Goal: Task Accomplishment & Management: Manage account settings

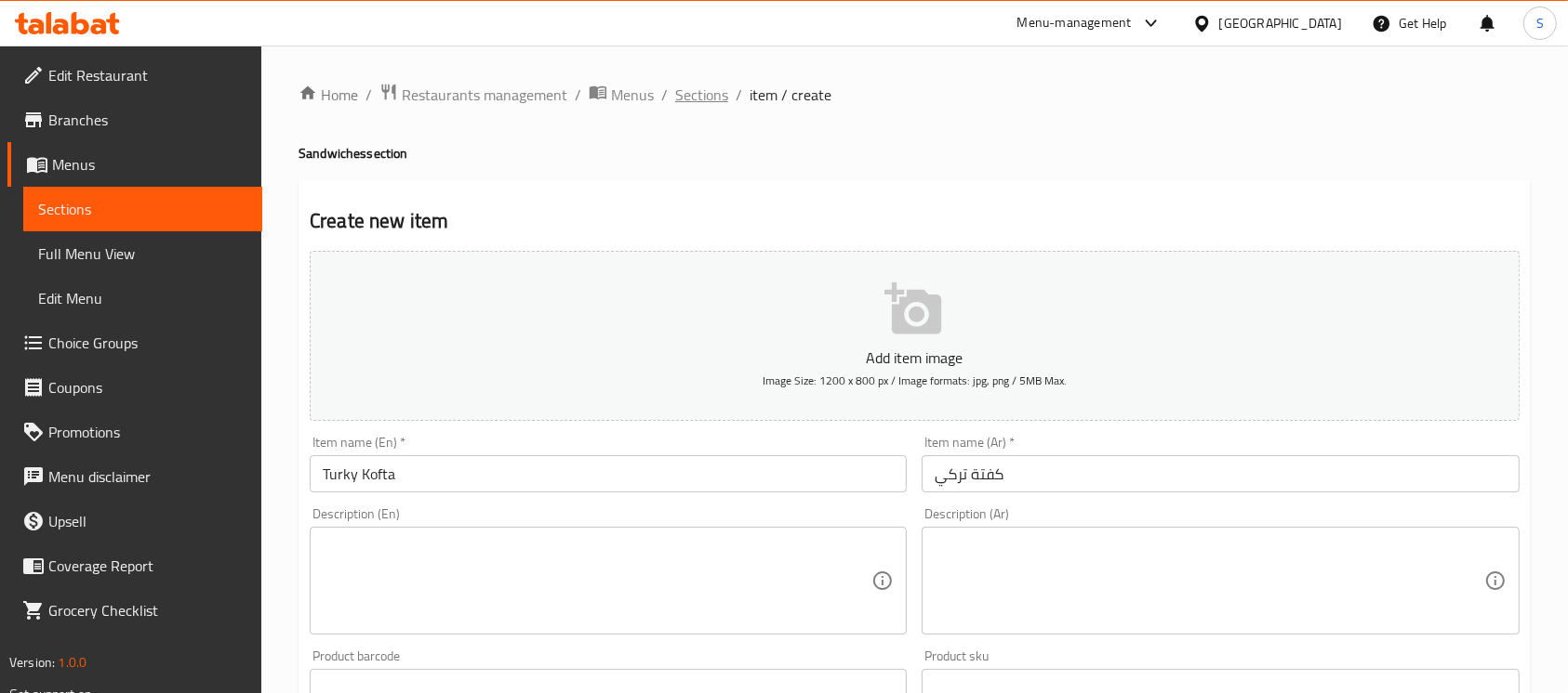
click at [707, 91] on span "Sections" at bounding box center [701, 94] width 53 height 22
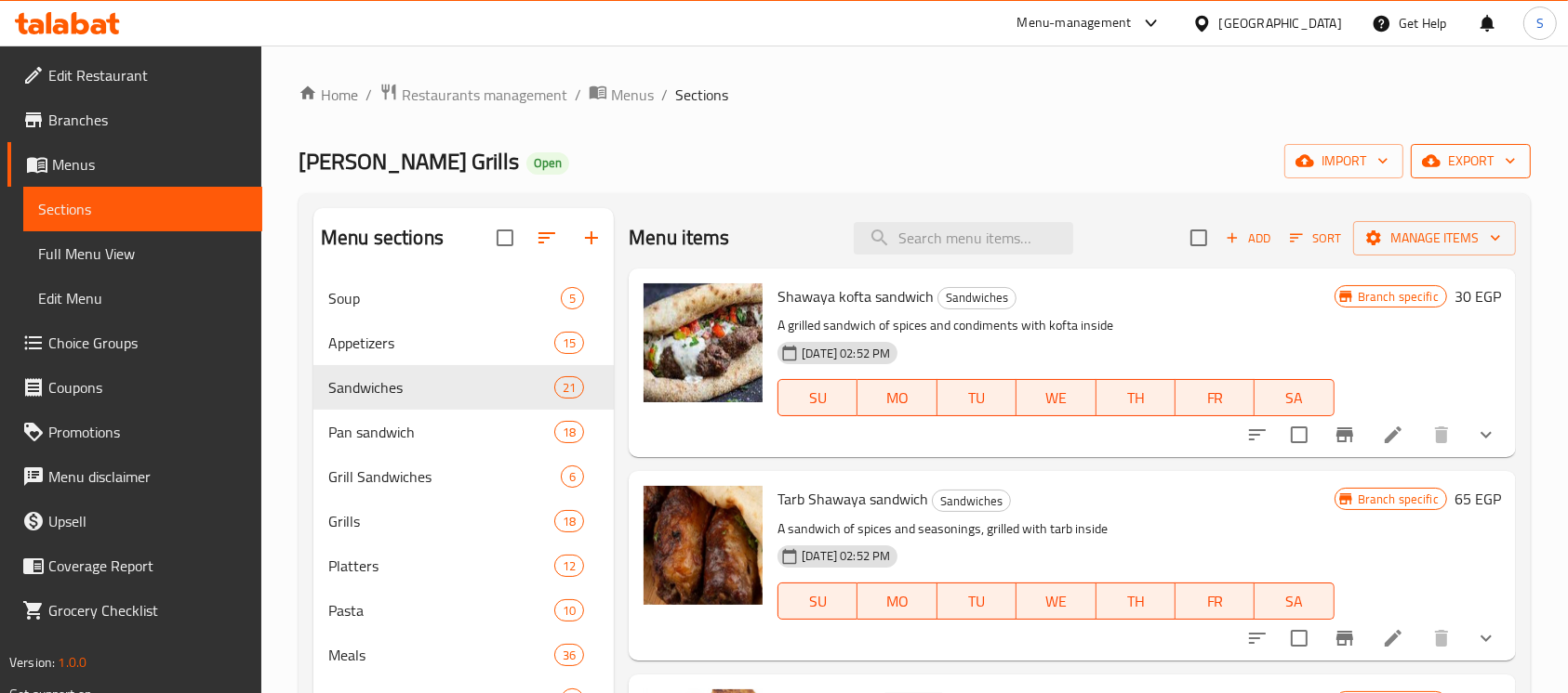
click at [1504, 164] on icon "button" at bounding box center [1510, 160] width 18 height 18
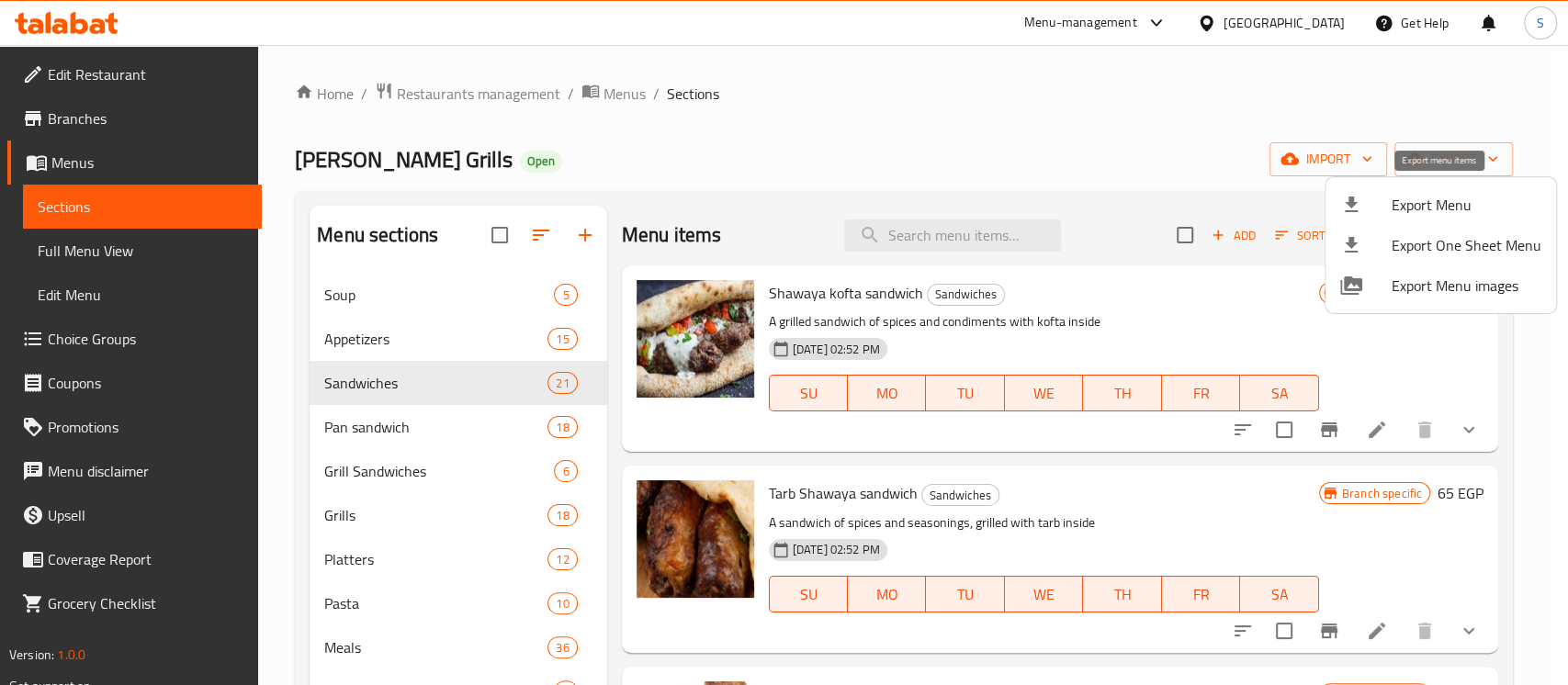
click at [1455, 213] on span "Export Menu" at bounding box center [1466, 204] width 149 height 22
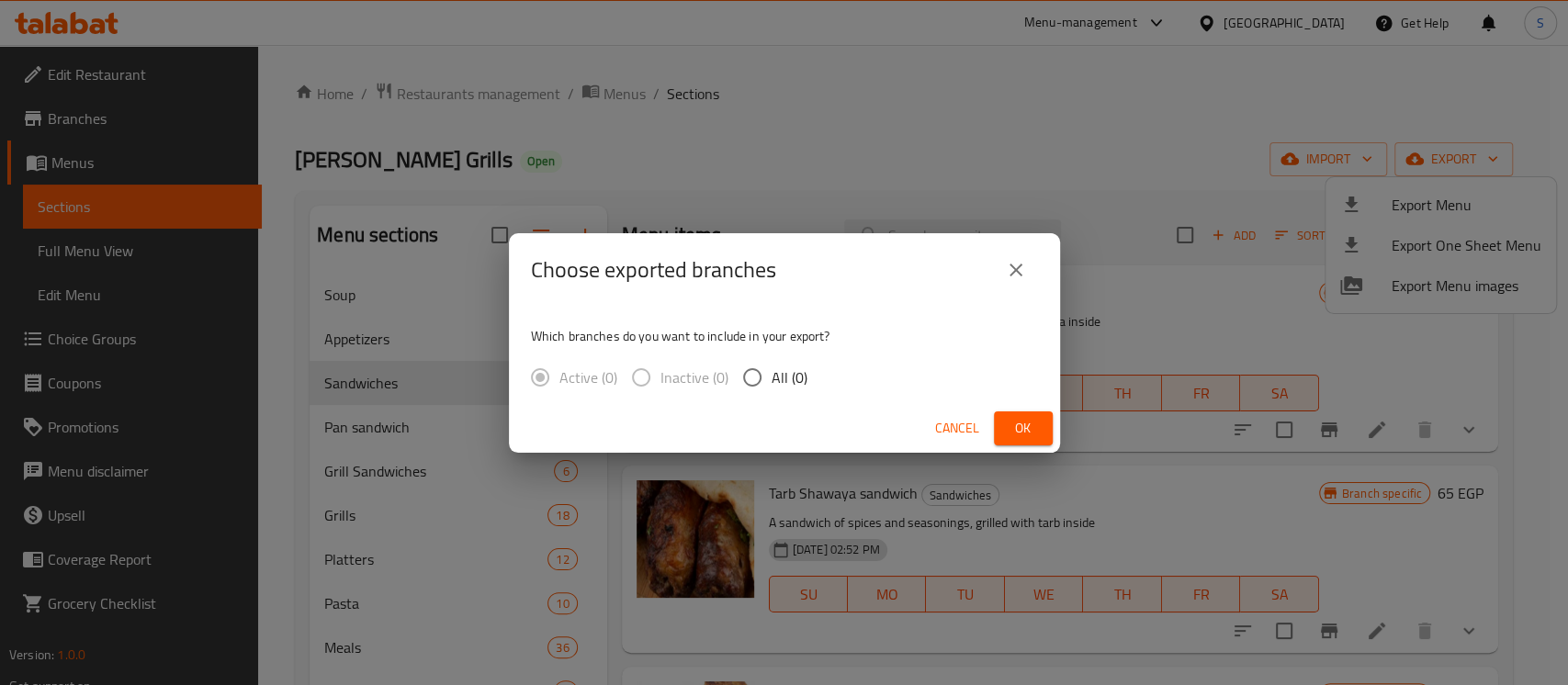
click at [793, 366] on span "All (0)" at bounding box center [790, 377] width 36 height 22
click at [772, 366] on input "All (0)" at bounding box center [752, 378] width 39 height 39
radio input "true"
click at [1008, 430] on span "Ok" at bounding box center [1022, 429] width 29 height 23
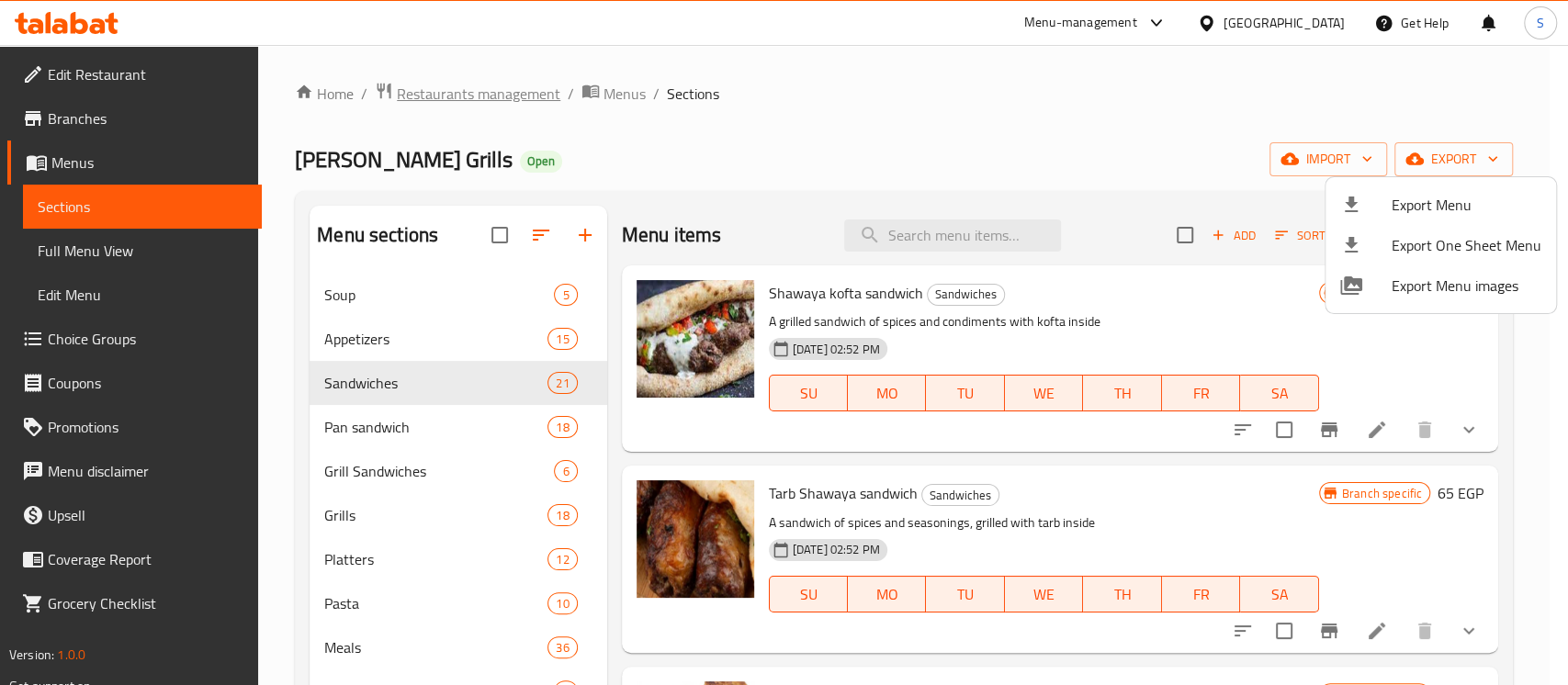
drag, startPoint x: 432, startPoint y: 92, endPoint x: 438, endPoint y: 101, distance: 10.8
click at [432, 92] on div at bounding box center [784, 342] width 1568 height 685
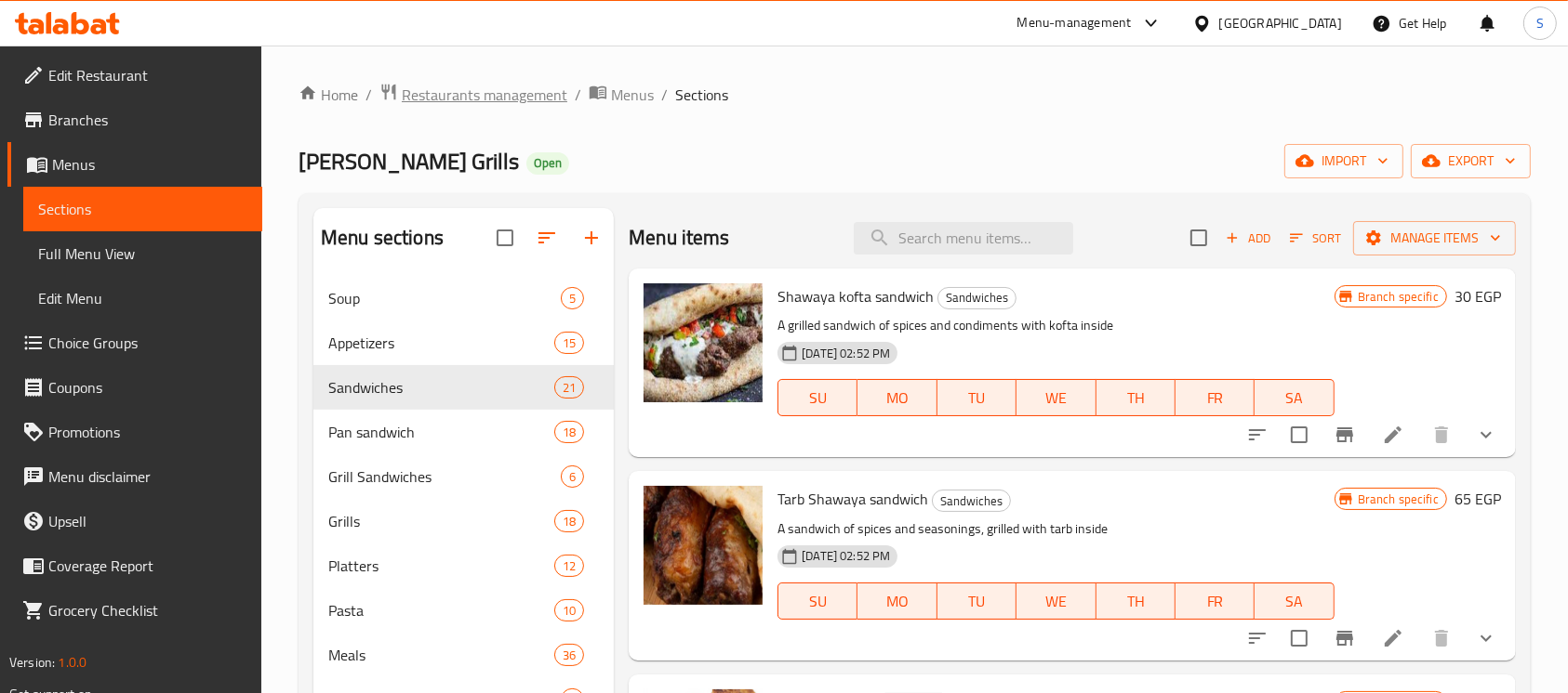
click at [446, 102] on span "Restaurants management" at bounding box center [484, 94] width 166 height 22
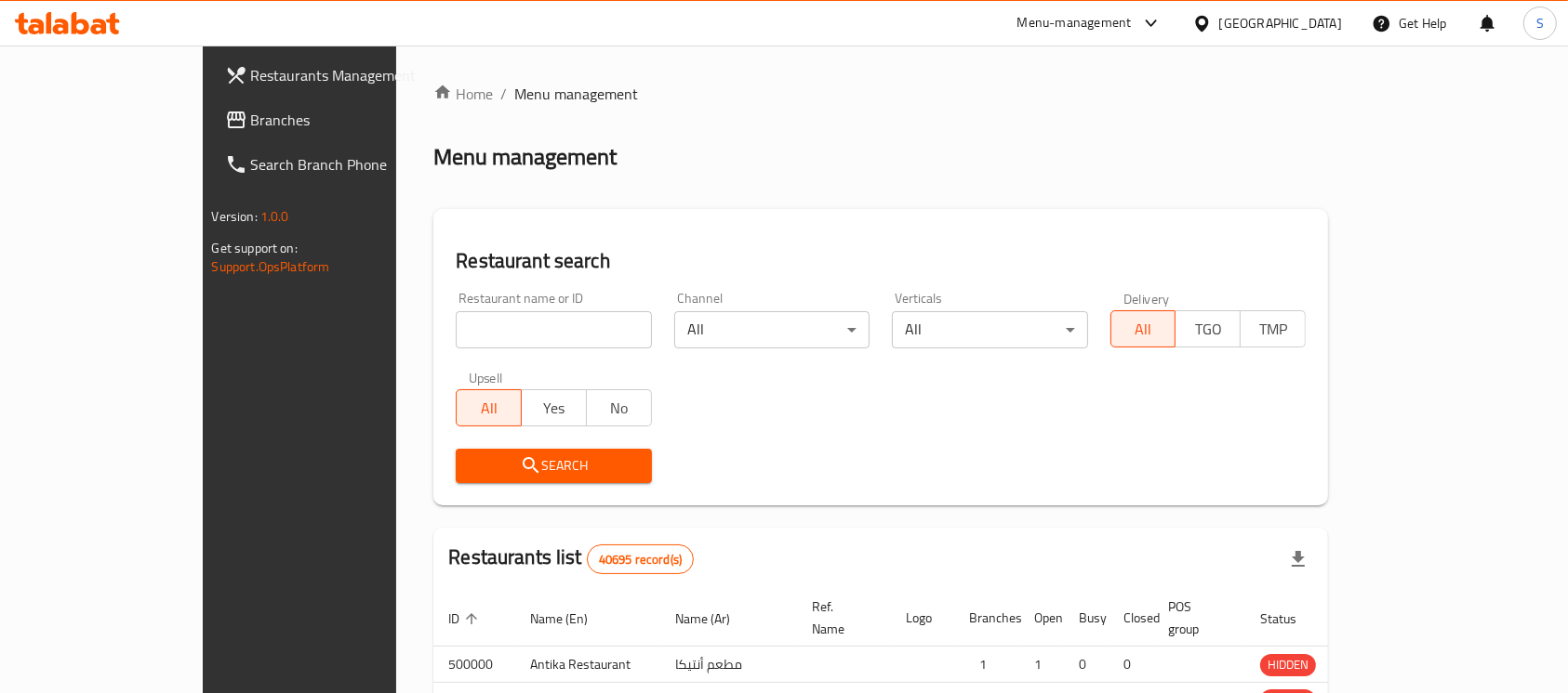
click at [526, 320] on div at bounding box center [784, 346] width 1568 height 693
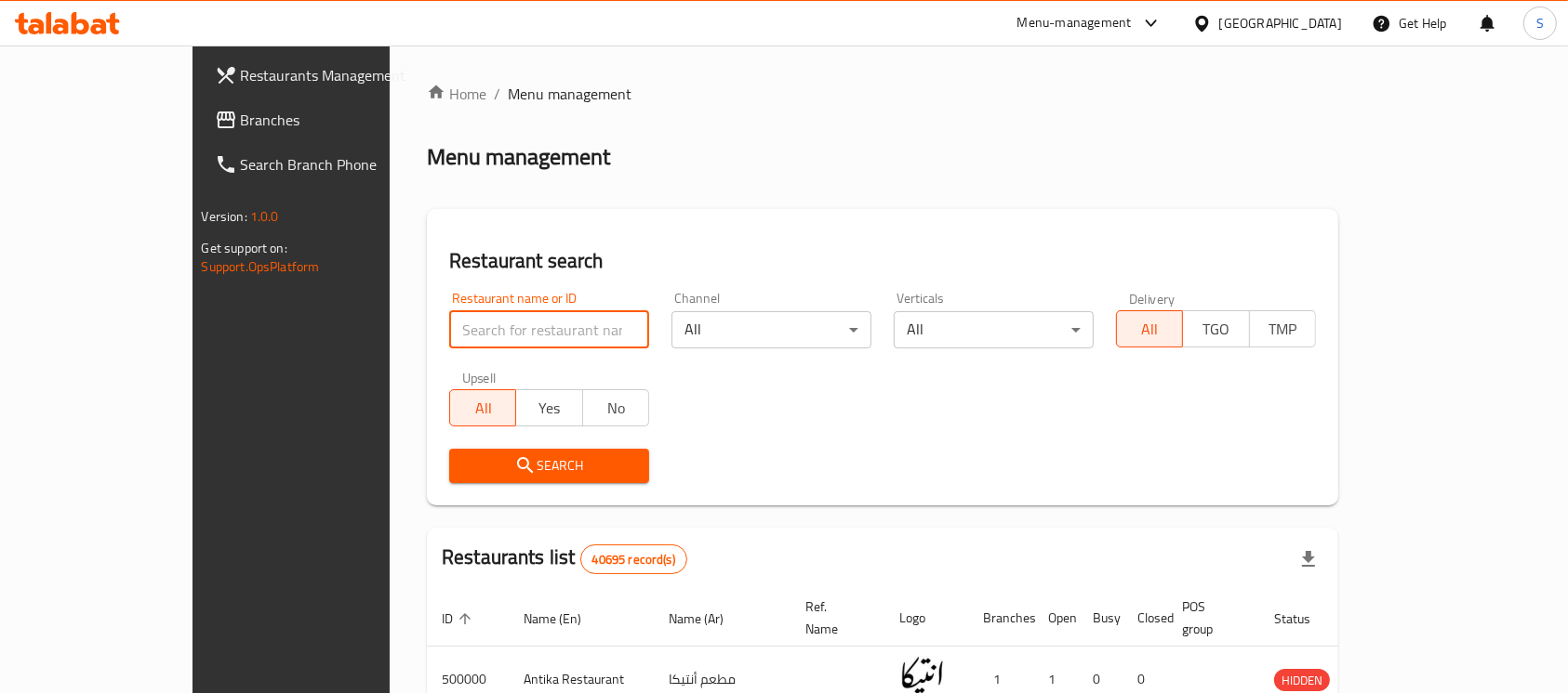
click at [529, 331] on input "search" at bounding box center [549, 329] width 200 height 37
paste input "Cheese Attack"
type input "Cheese Attack"
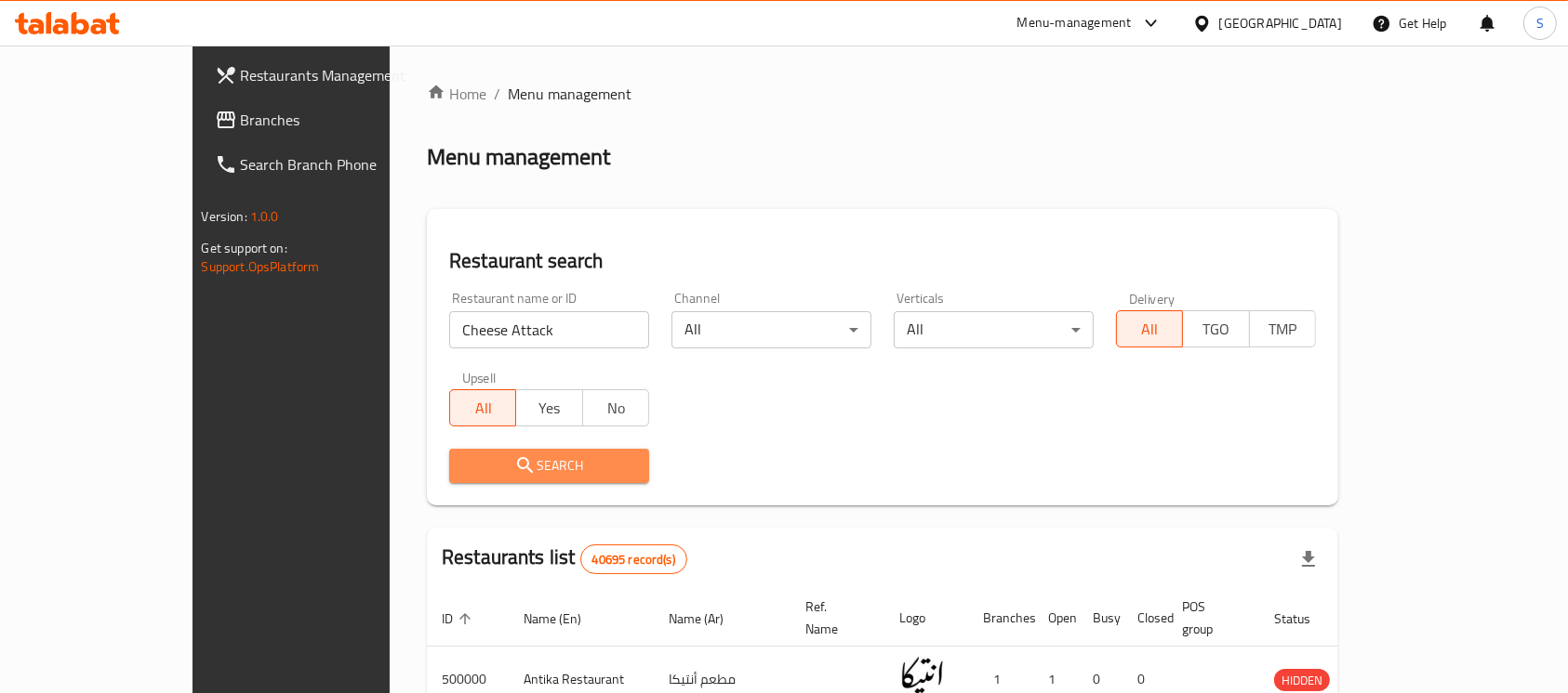
click at [498, 475] on span "Search" at bounding box center [550, 466] width 170 height 23
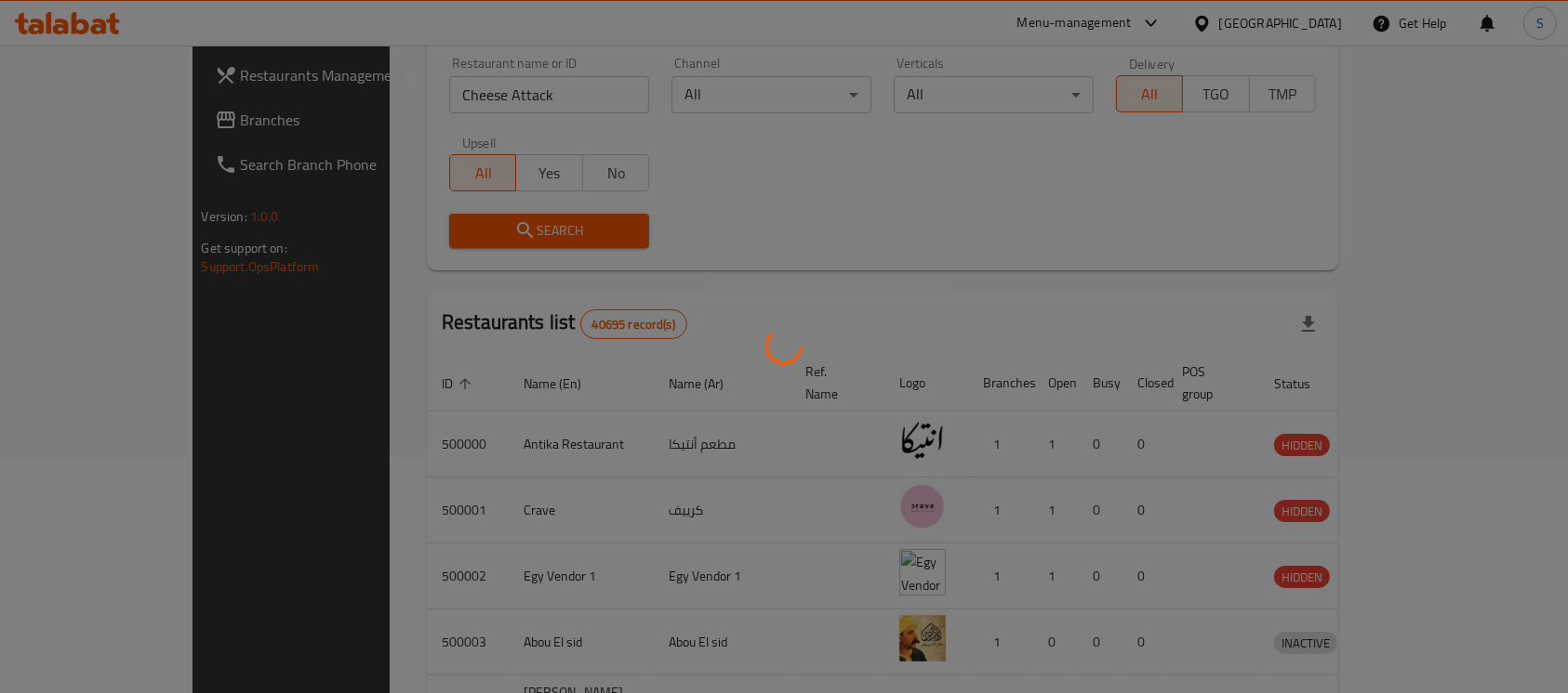
scroll to position [99, 0]
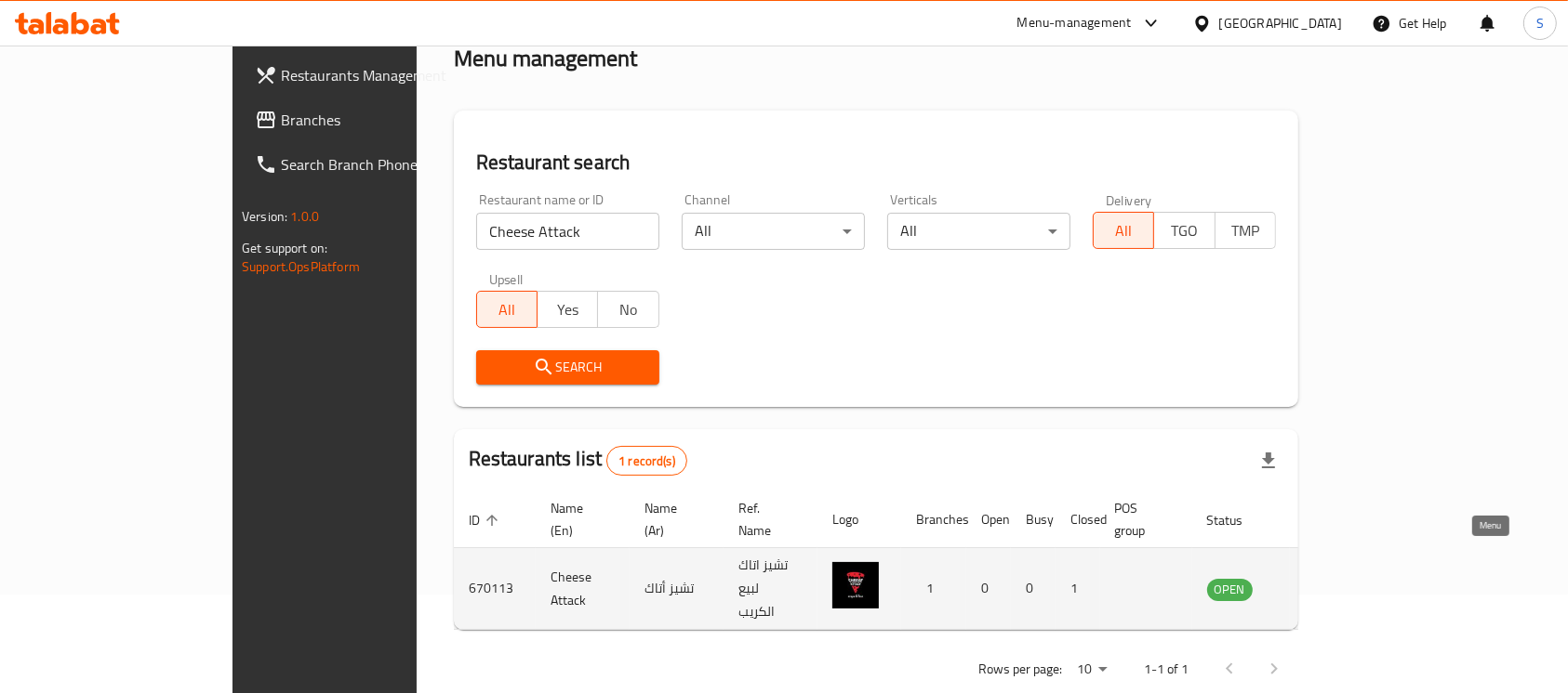
click at [1328, 578] on icon "enhanced table" at bounding box center [1315, 589] width 22 height 22
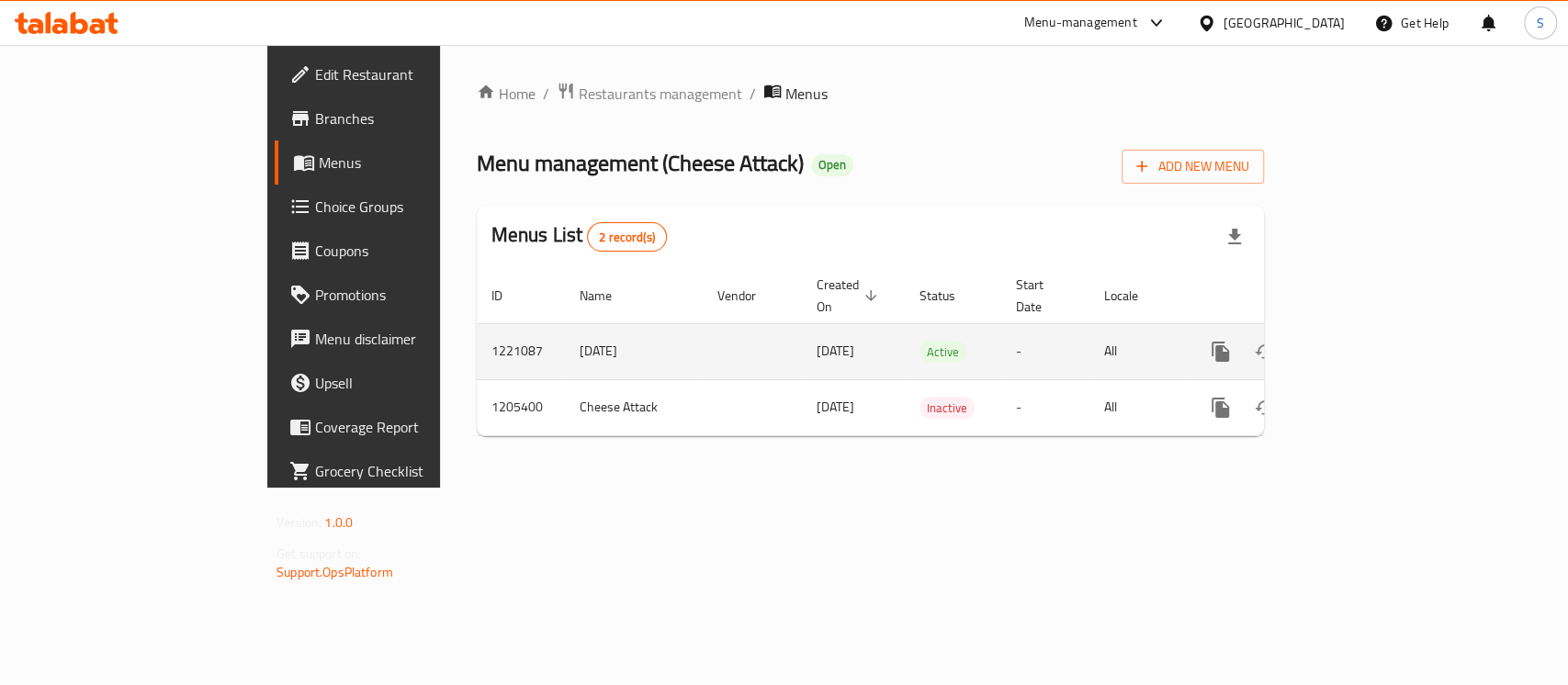
click at [1375, 330] on link "enhanced table" at bounding box center [1352, 352] width 44 height 44
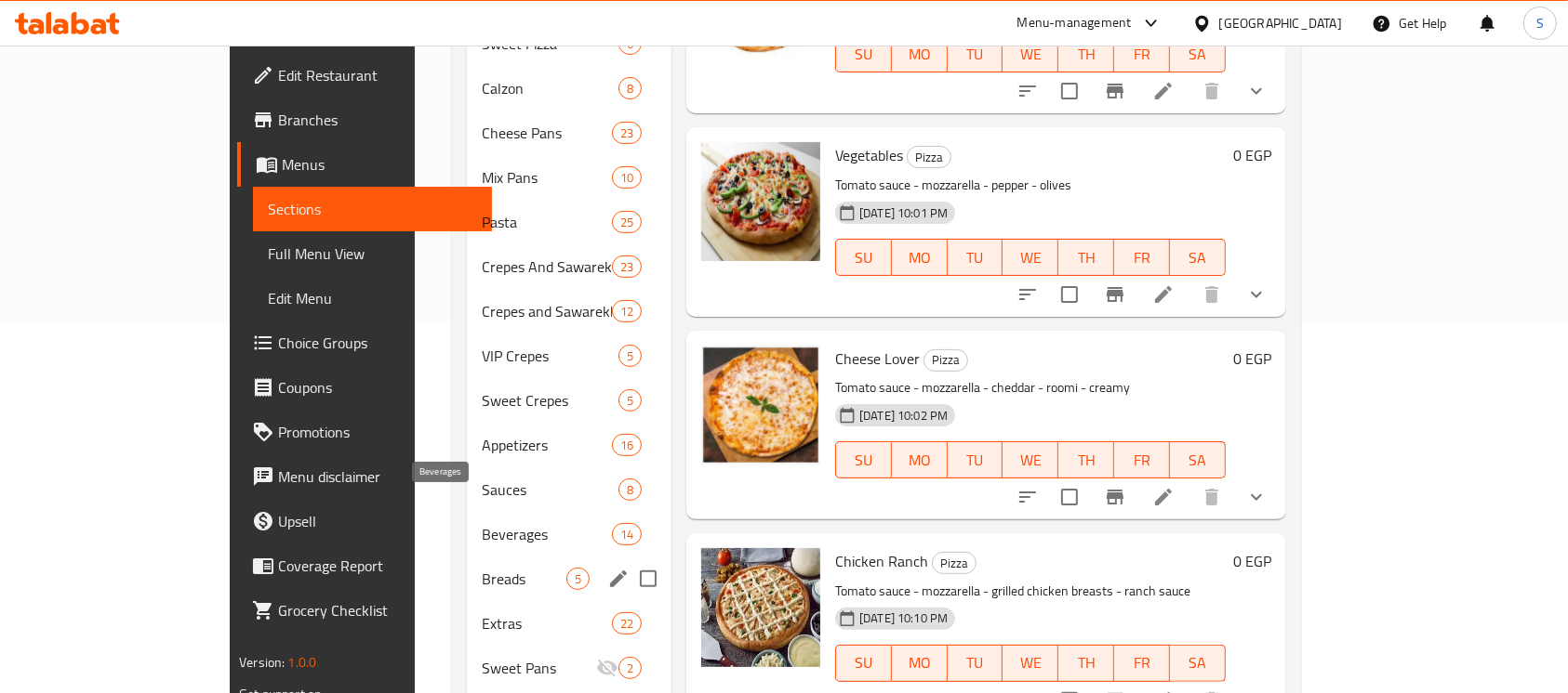
scroll to position [490, 0]
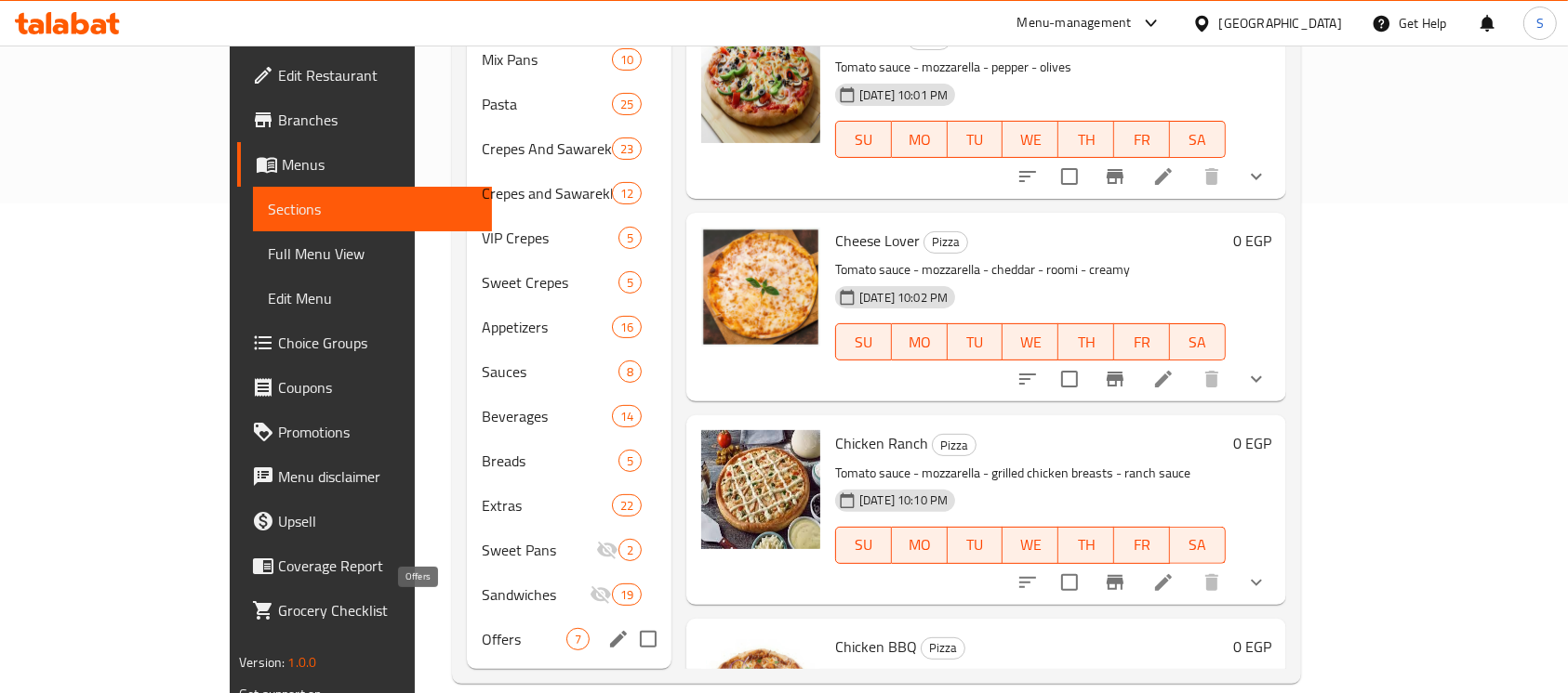
click at [482, 628] on span "Offers" at bounding box center [524, 638] width 84 height 22
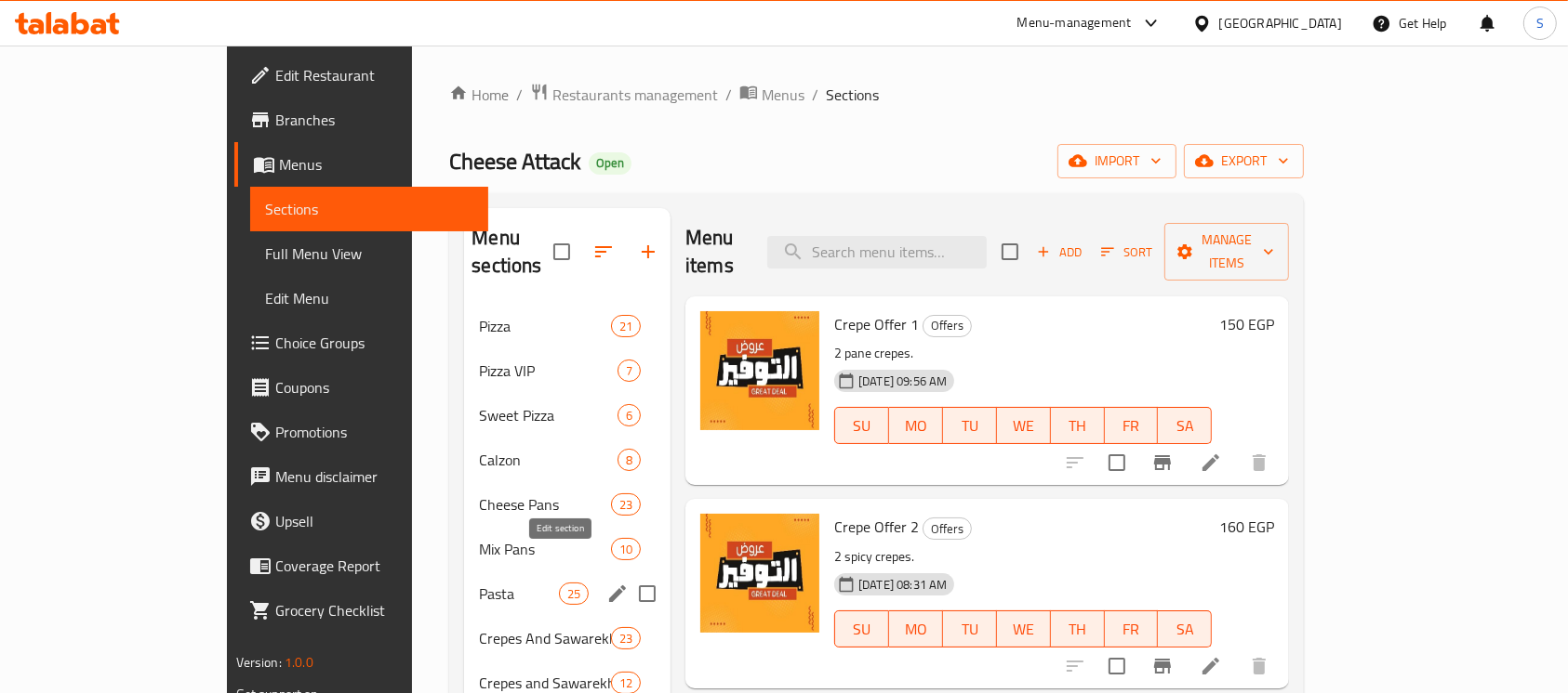
scroll to position [490, 0]
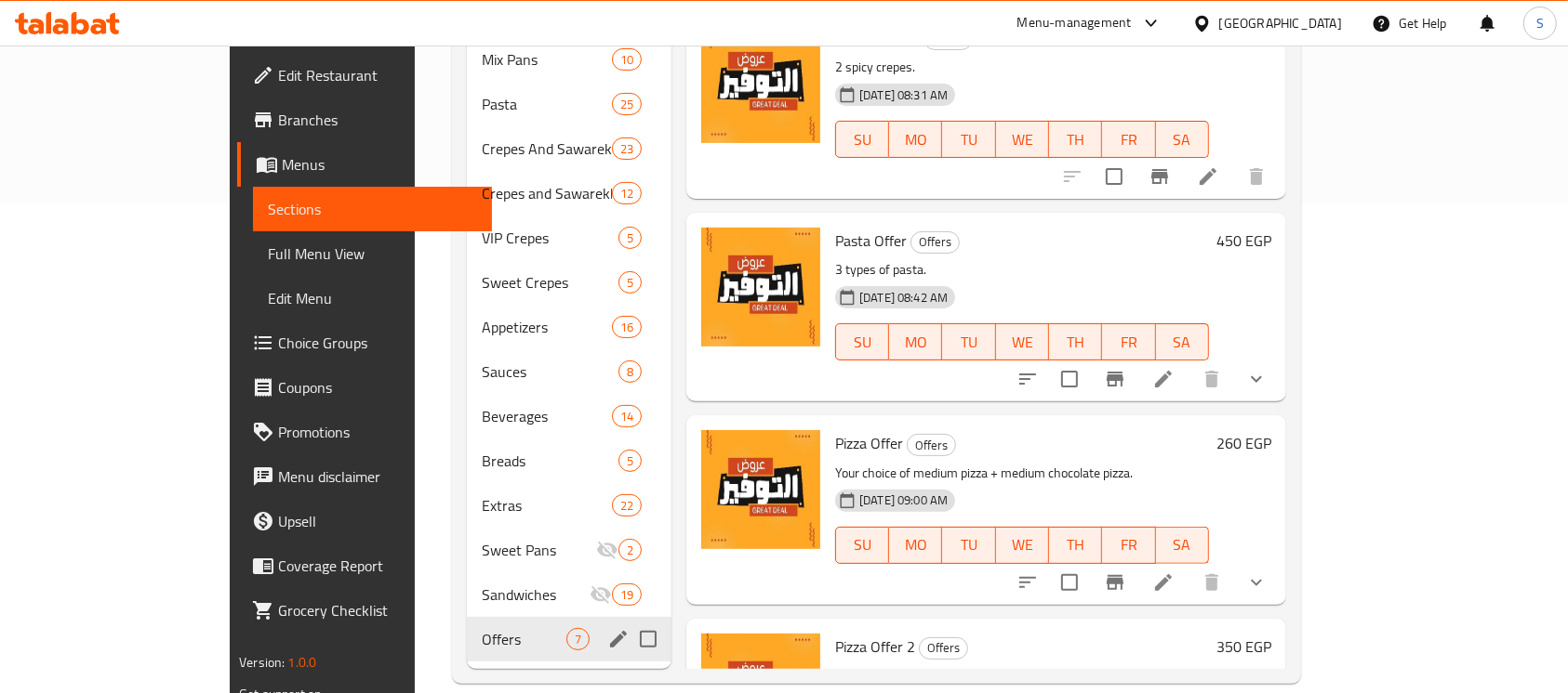
click at [628, 620] on input "Menu sections" at bounding box center [648, 639] width 39 height 39
checkbox input "true"
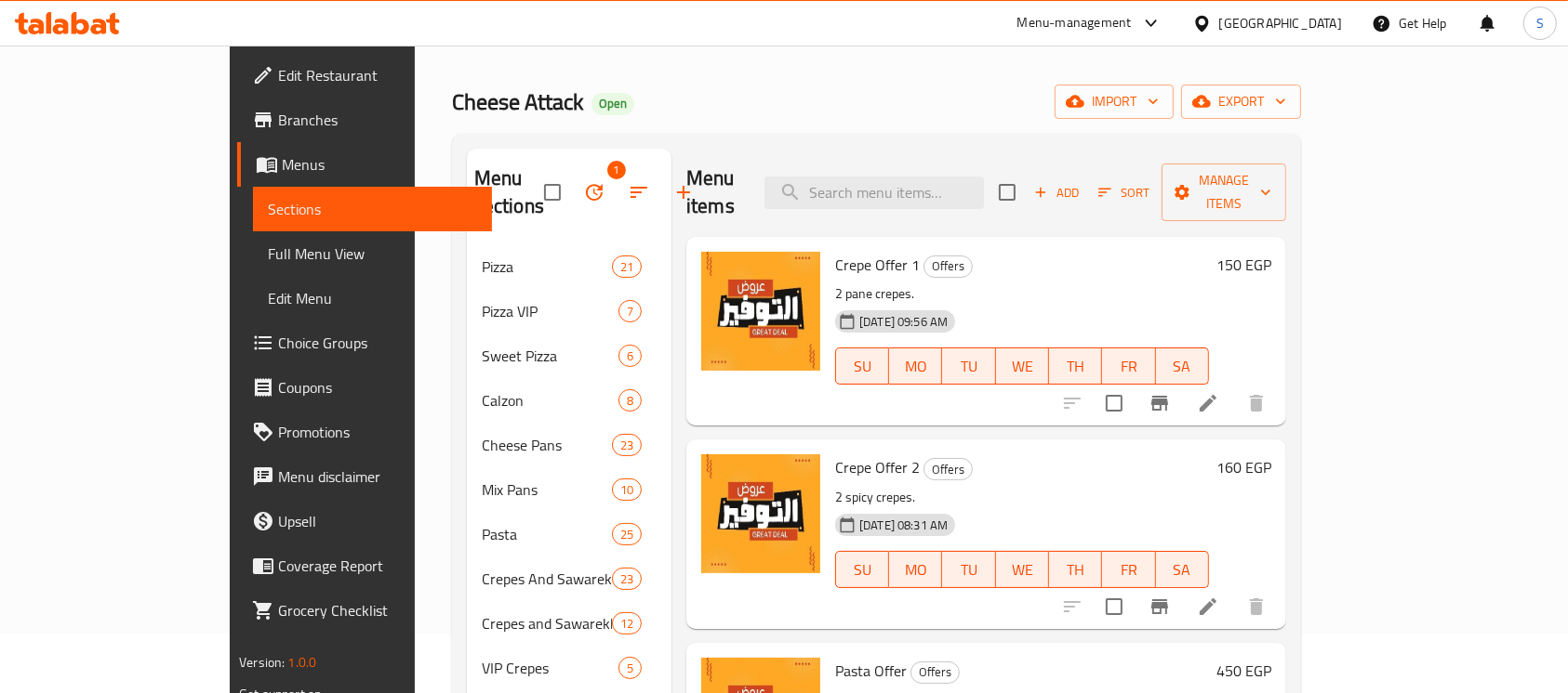
scroll to position [0, 0]
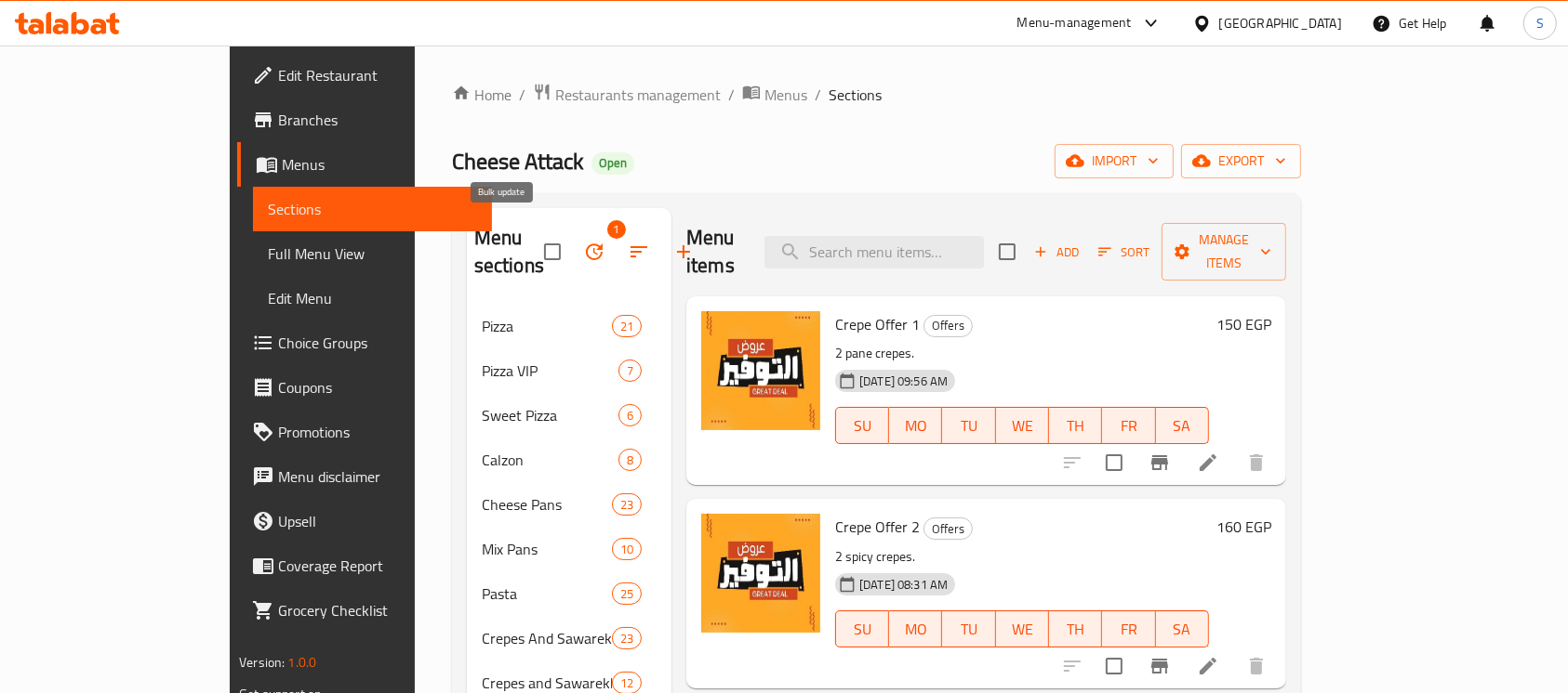
click at [572, 234] on button "button" at bounding box center [594, 252] width 45 height 45
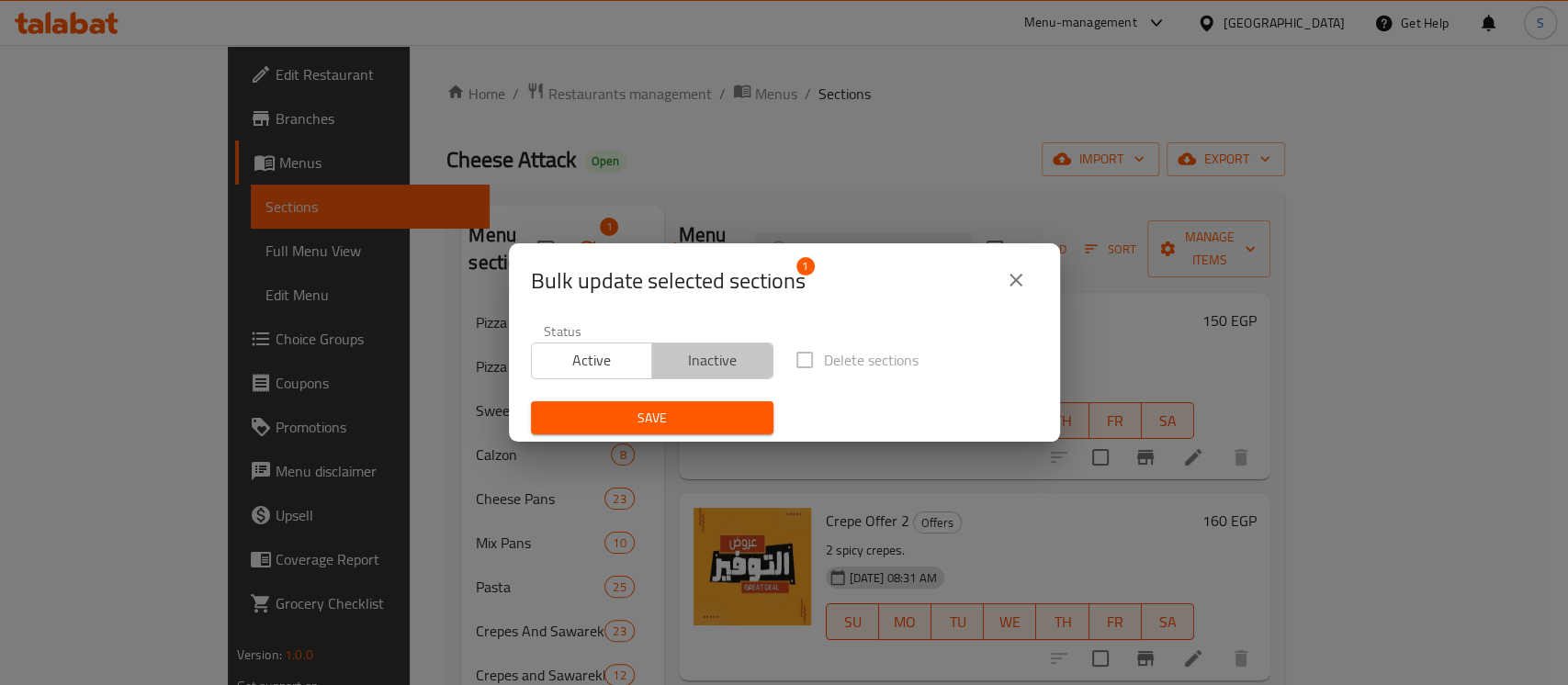
drag, startPoint x: 714, startPoint y: 367, endPoint x: 714, endPoint y: 394, distance: 27.0
click at [714, 366] on span "Inactive" at bounding box center [712, 360] width 107 height 26
click at [707, 425] on span "Save" at bounding box center [652, 418] width 213 height 23
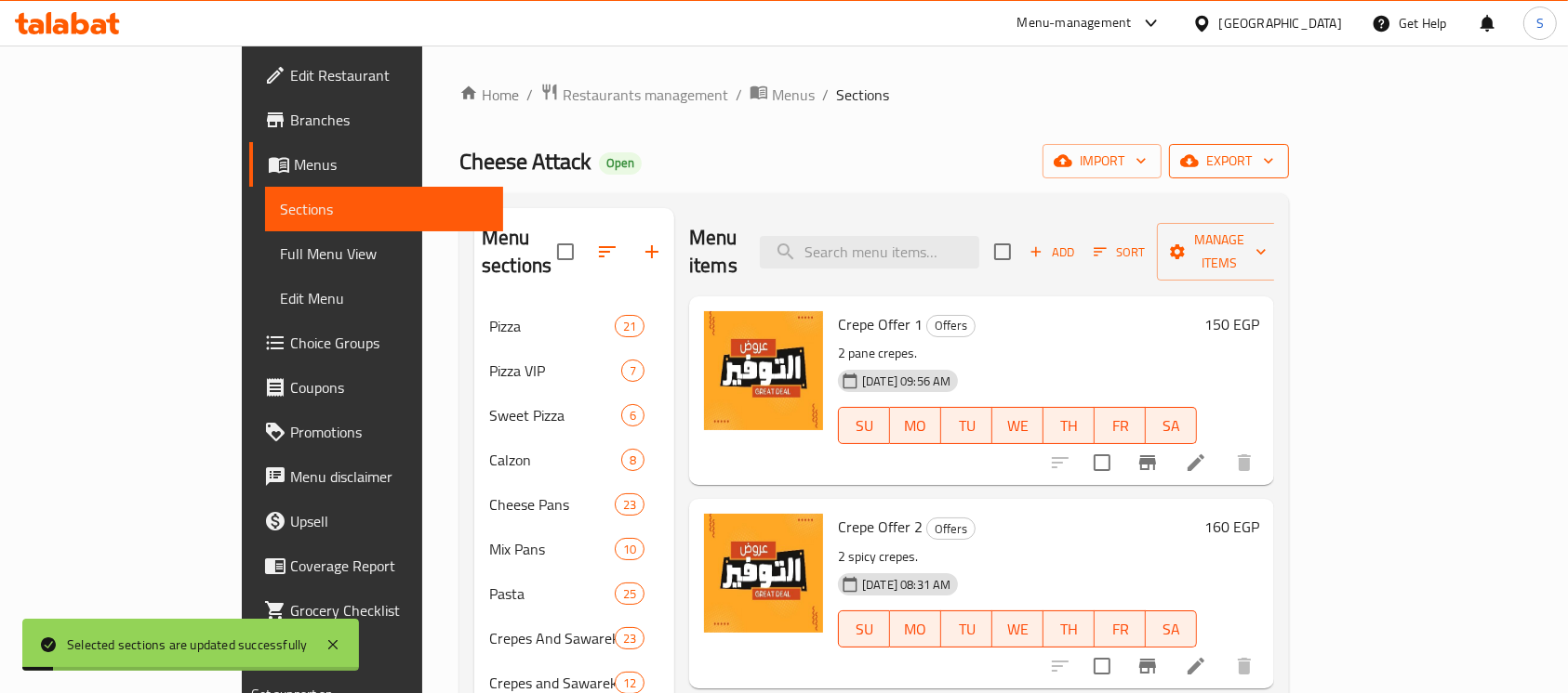
click at [1278, 155] on icon "button" at bounding box center [1268, 160] width 18 height 18
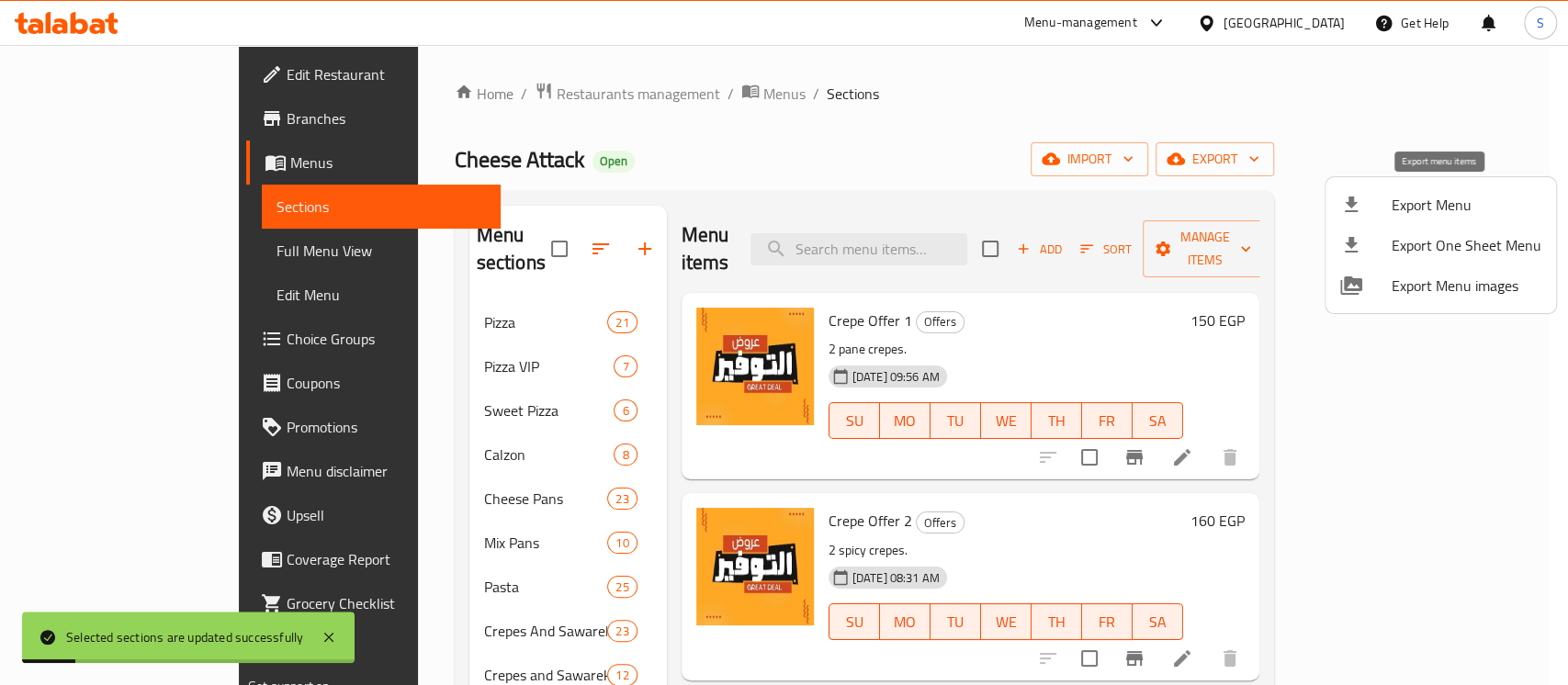
click at [1449, 195] on span "Export Menu" at bounding box center [1466, 204] width 149 height 22
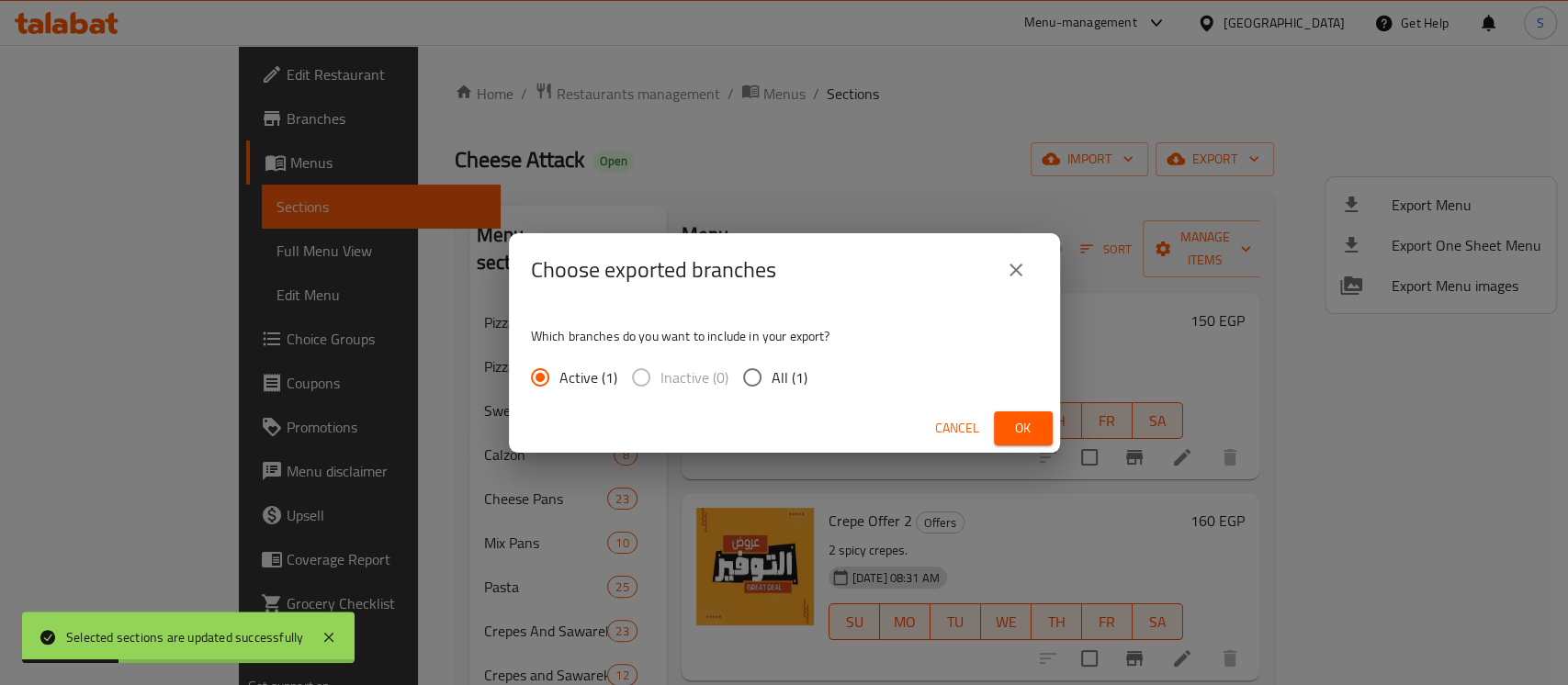
drag, startPoint x: 775, startPoint y: 383, endPoint x: 855, endPoint y: 400, distance: 81.8
click at [775, 383] on span "All (1)" at bounding box center [790, 377] width 36 height 22
click at [772, 383] on input "All (1)" at bounding box center [752, 378] width 39 height 39
radio input "true"
click at [1005, 420] on button "Ok" at bounding box center [1023, 429] width 59 height 34
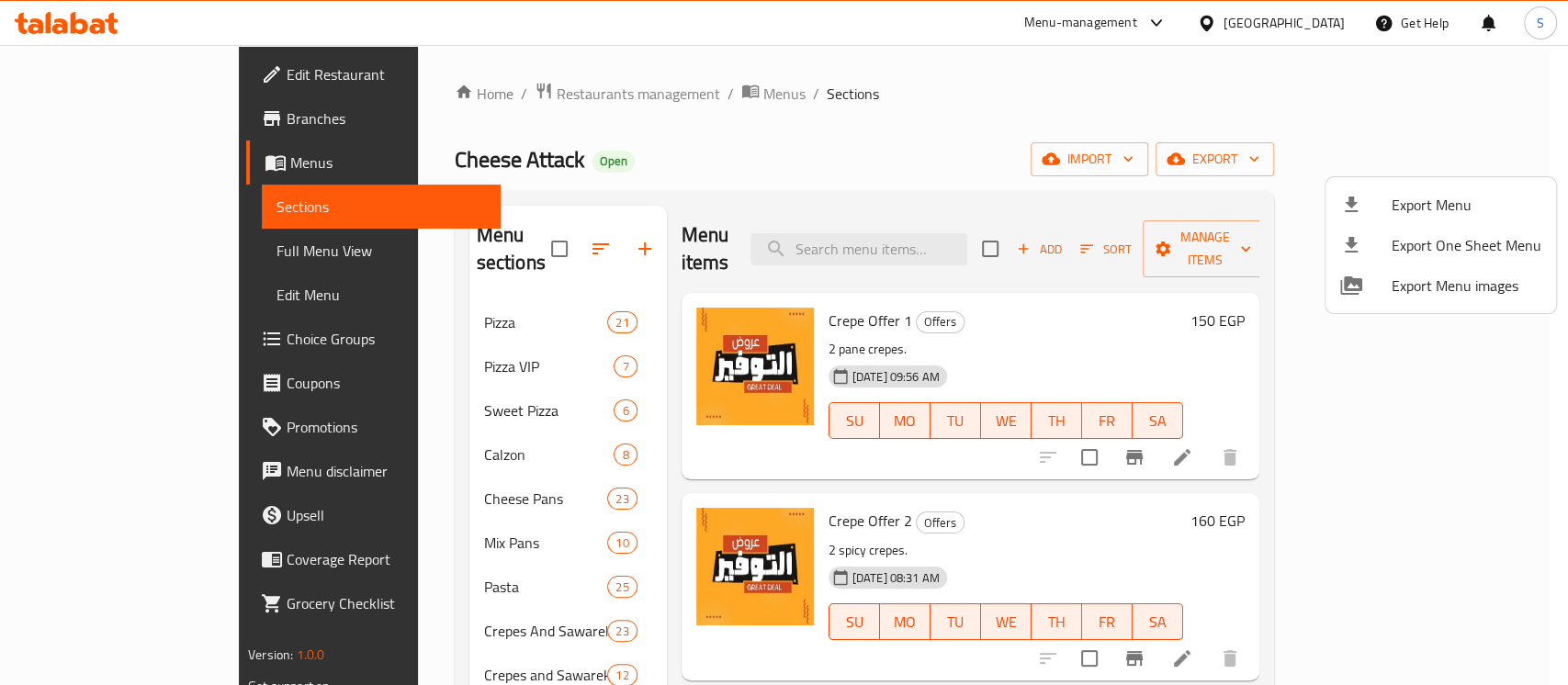
click at [1330, 10] on div at bounding box center [784, 342] width 1568 height 685
click at [1325, 27] on div "Egypt" at bounding box center [1270, 23] width 177 height 44
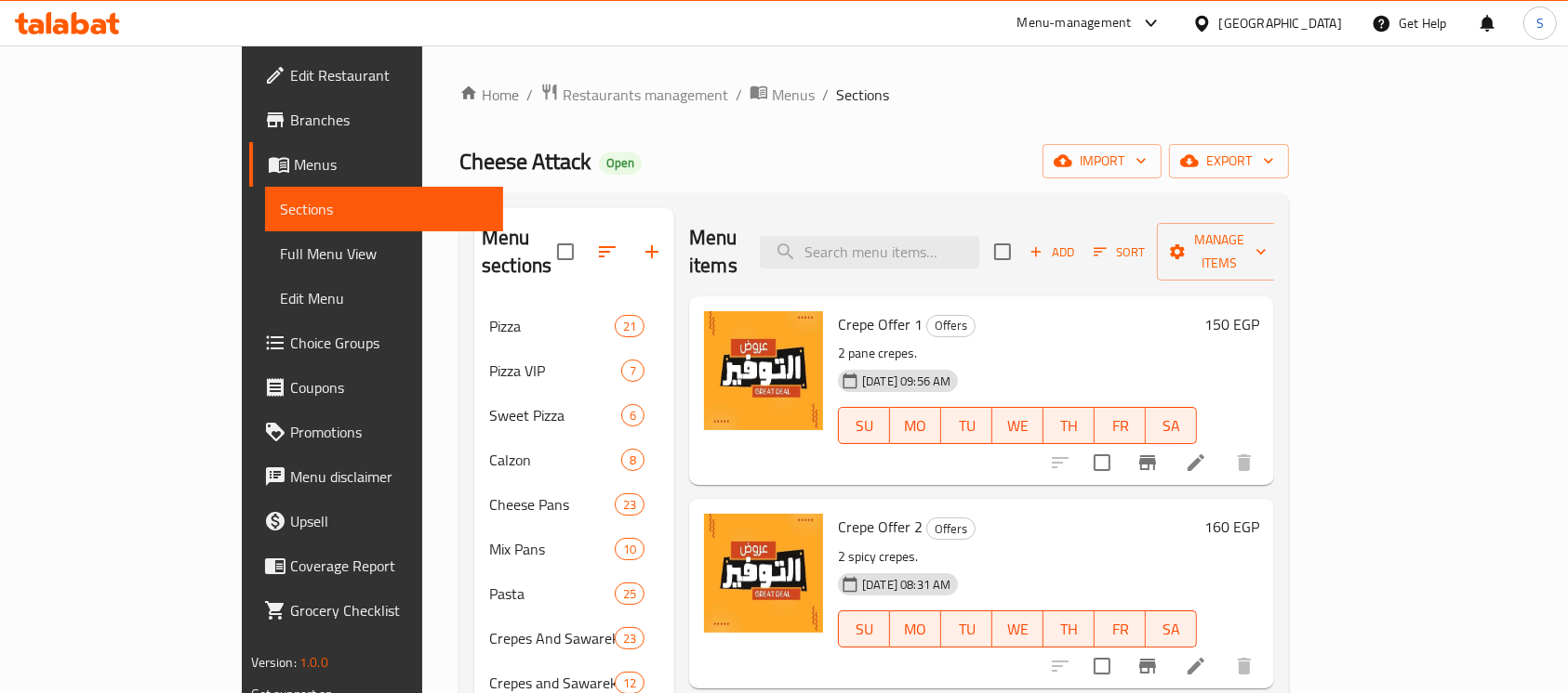
click at [1325, 32] on div "Egypt" at bounding box center [1281, 23] width 123 height 20
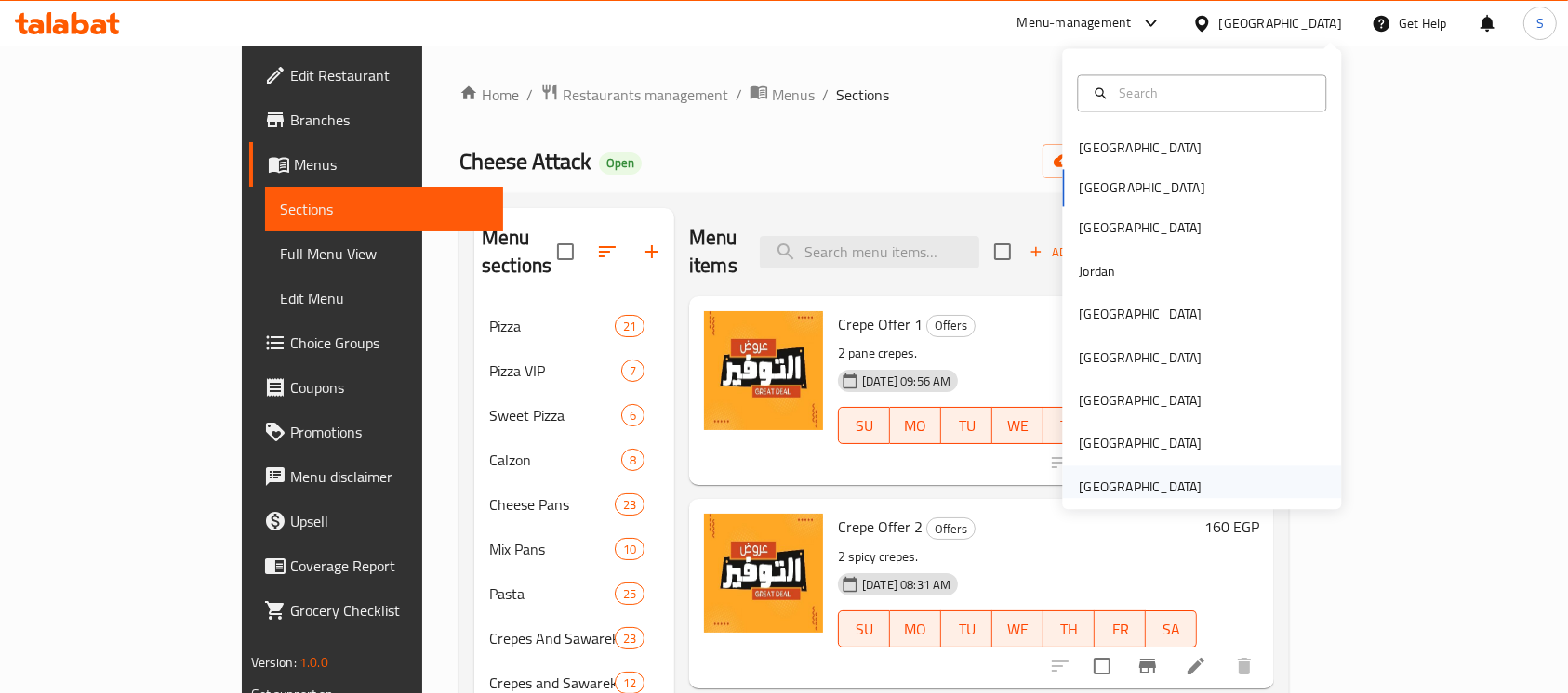
click at [1114, 481] on div "[GEOGRAPHIC_DATA]" at bounding box center [1140, 486] width 123 height 20
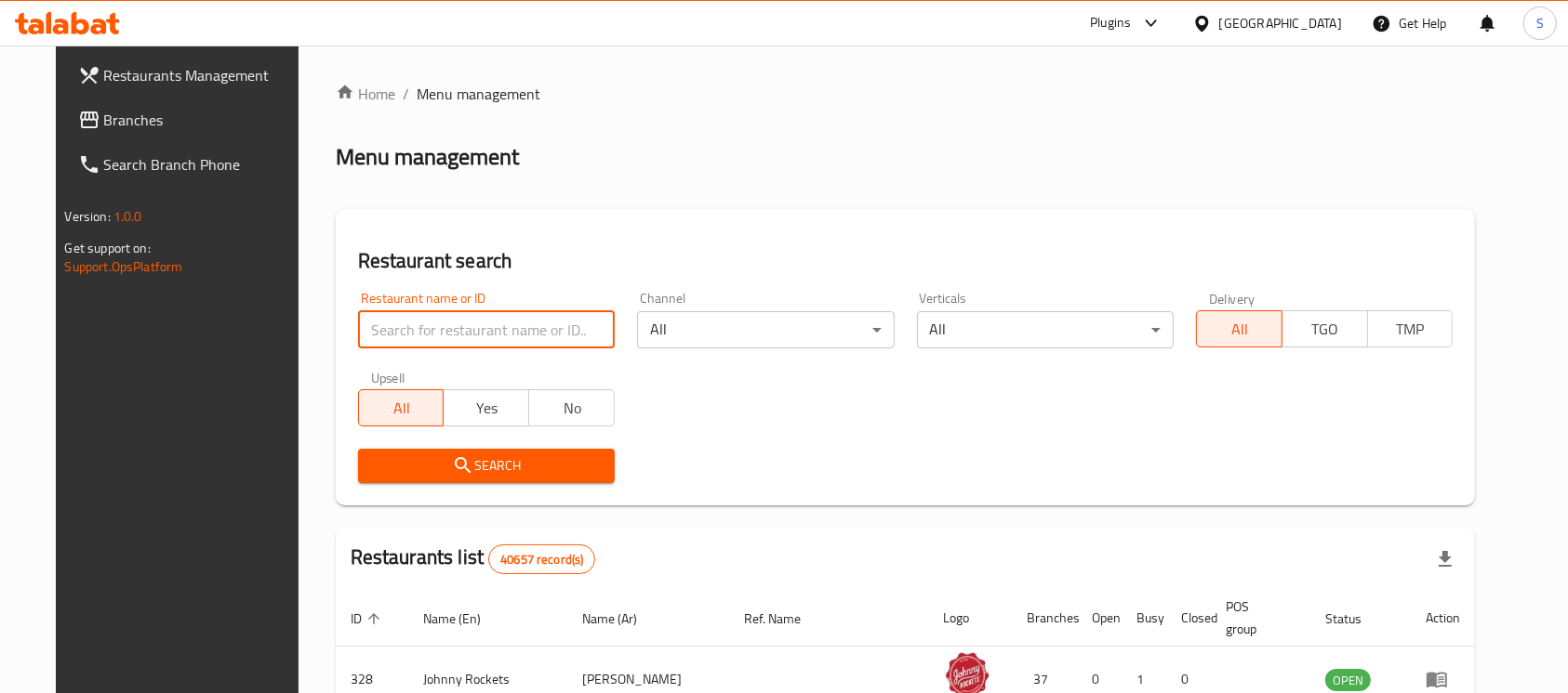
click at [544, 330] on input "search" at bounding box center [487, 329] width 257 height 37
paste input "Mansaf Cup (DH Kitchen) Al Forsan Mall"
type input "Mansaf Cup"
click button "Search" at bounding box center [487, 466] width 257 height 34
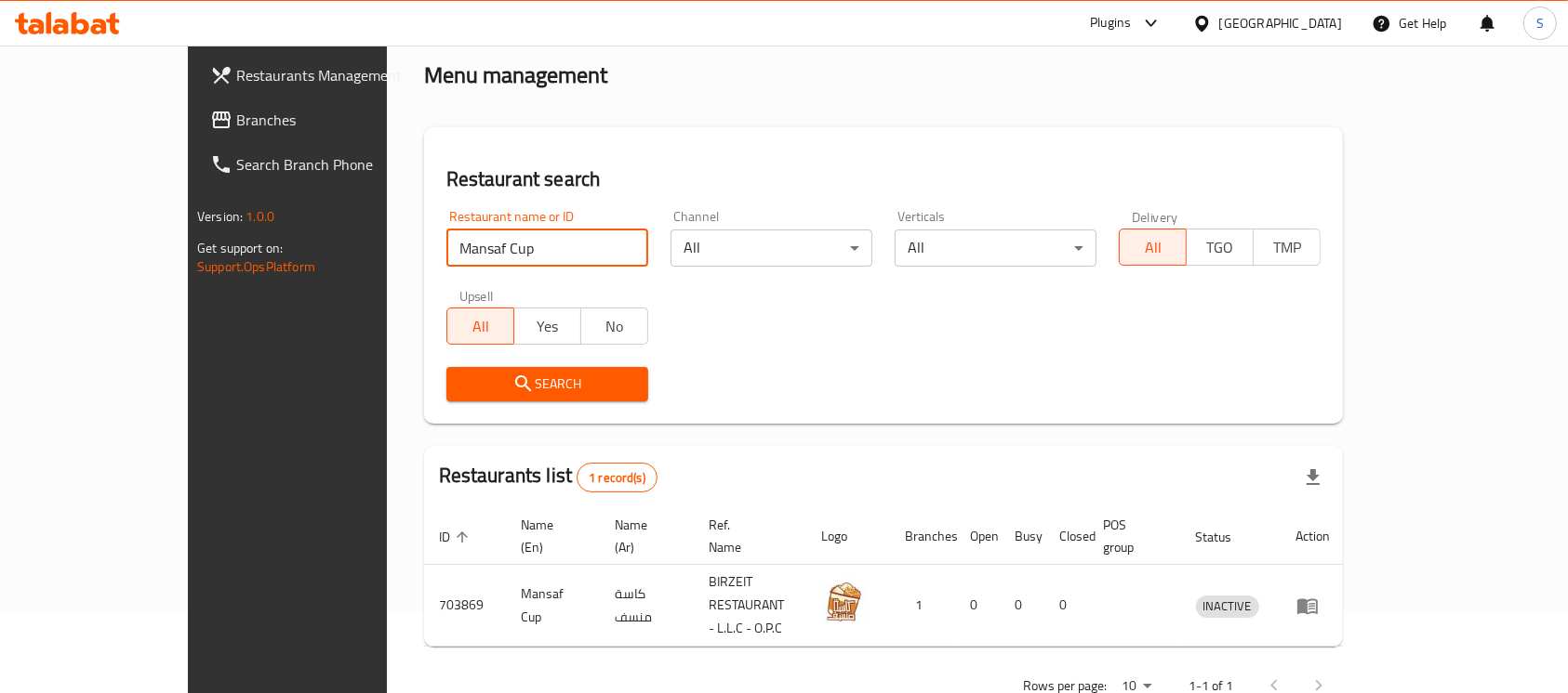
scroll to position [99, 0]
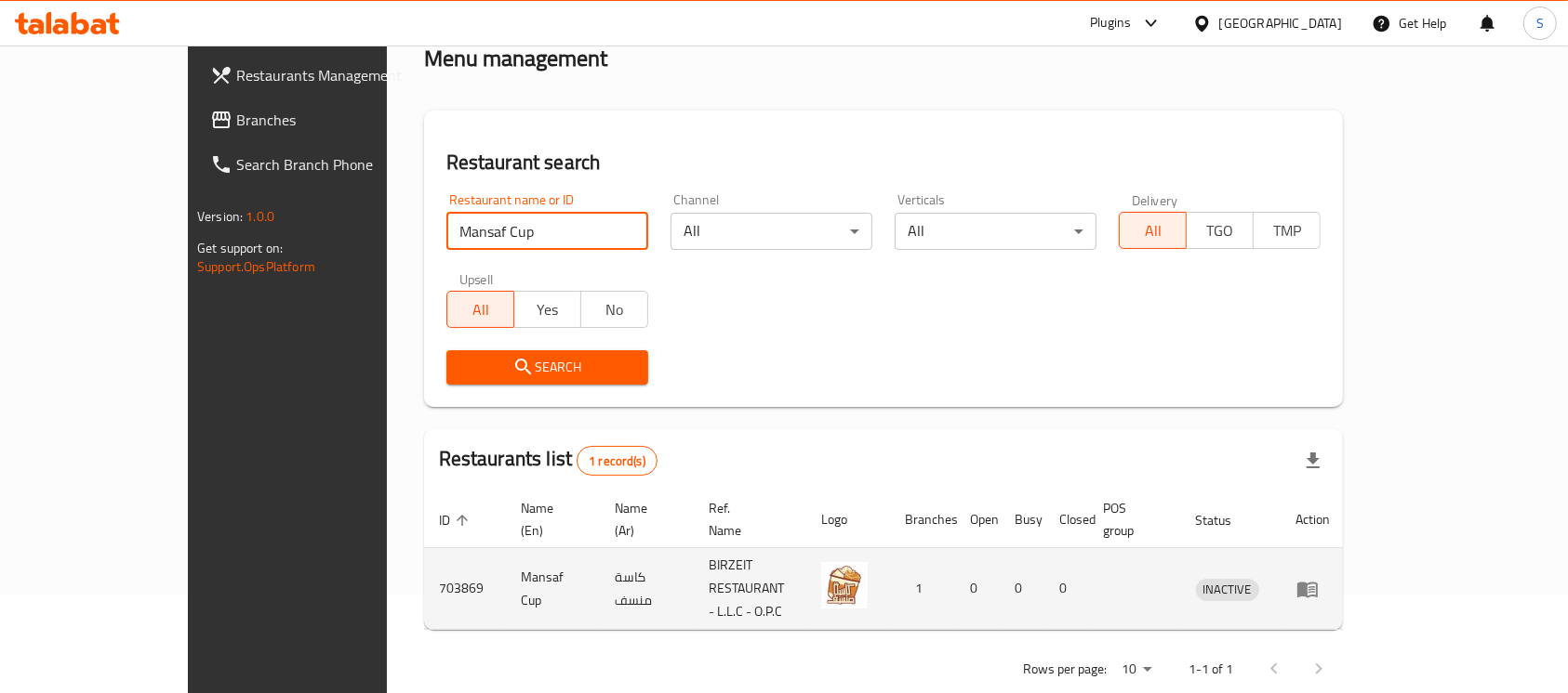
click at [1318, 582] on icon "enhanced table" at bounding box center [1307, 590] width 20 height 16
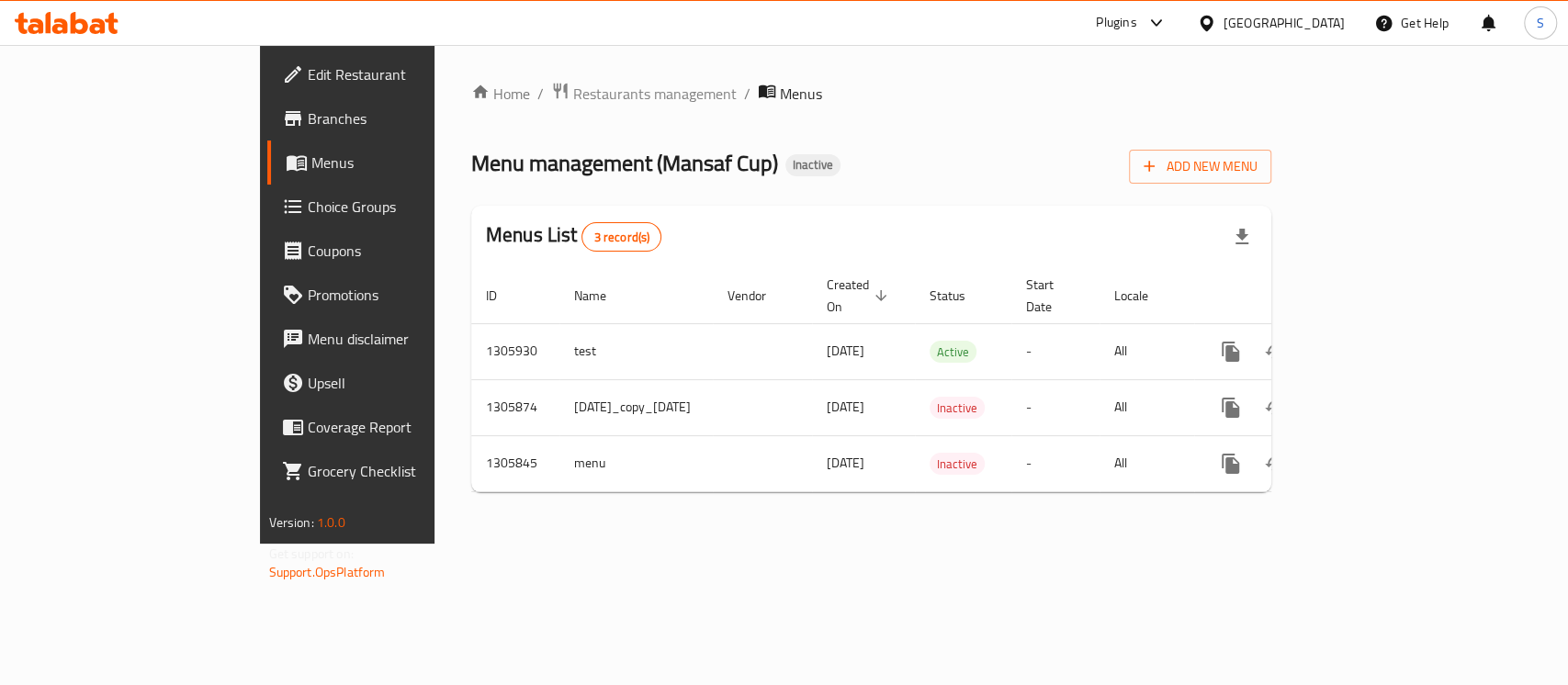
click at [311, 155] on span "Menus" at bounding box center [409, 162] width 196 height 22
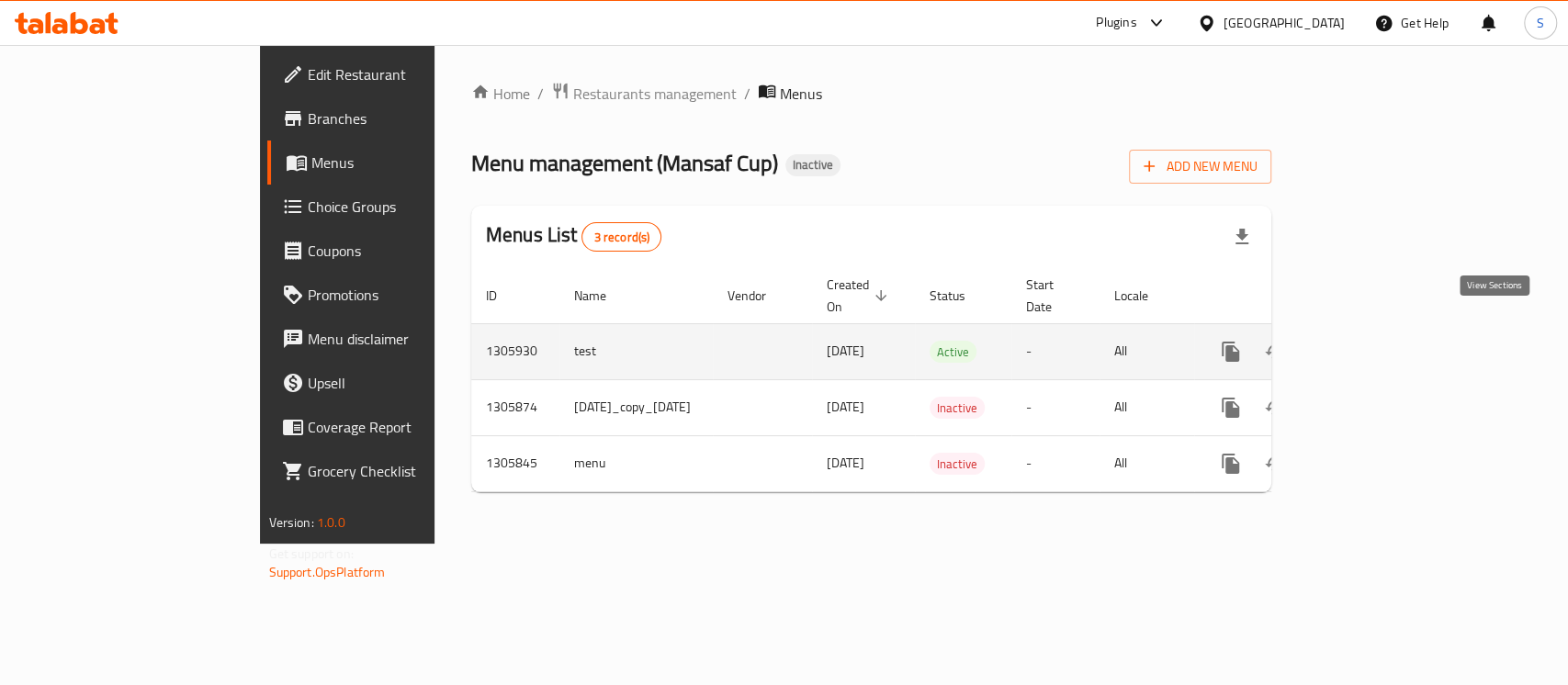
click at [1374, 341] on icon "enhanced table" at bounding box center [1362, 351] width 22 height 22
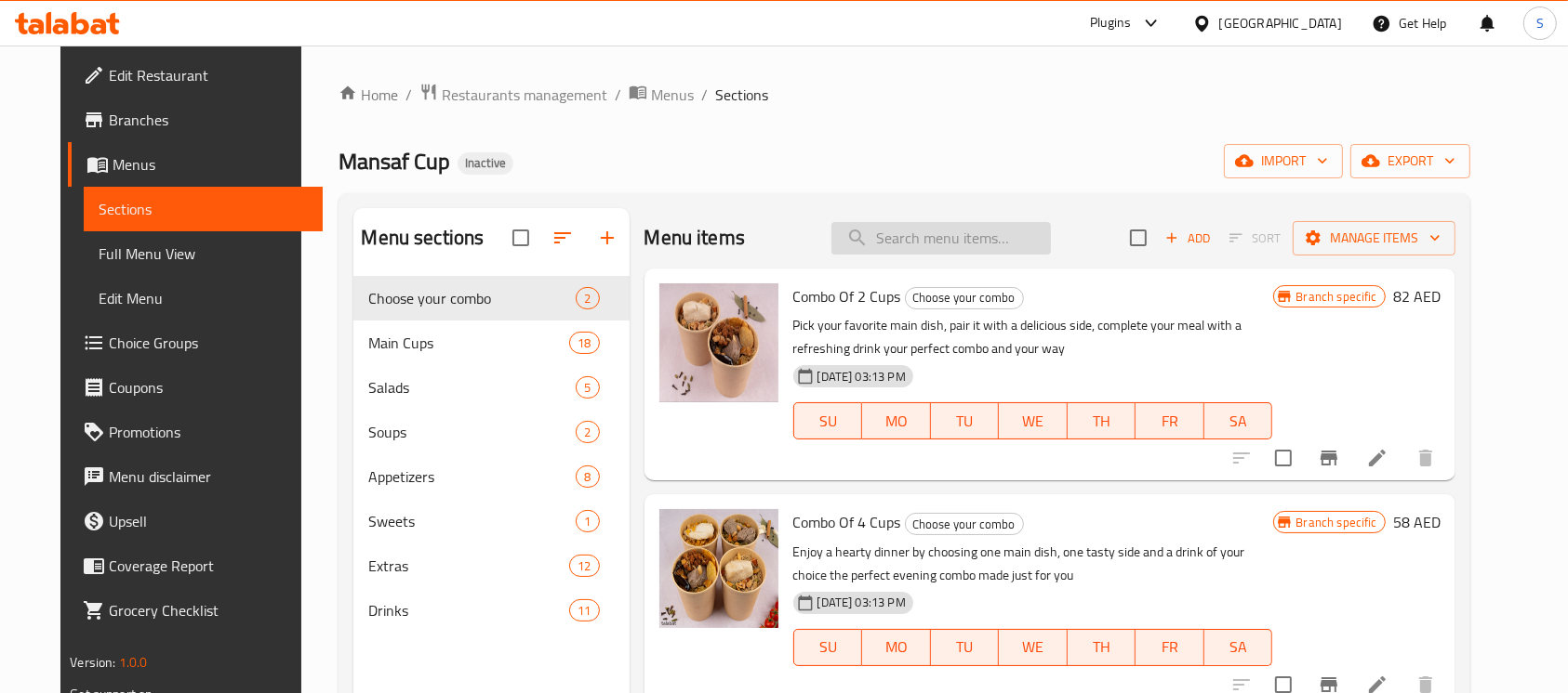
click at [922, 249] on input "search" at bounding box center [941, 238] width 219 height 33
paste input "Cheese Sambousa"
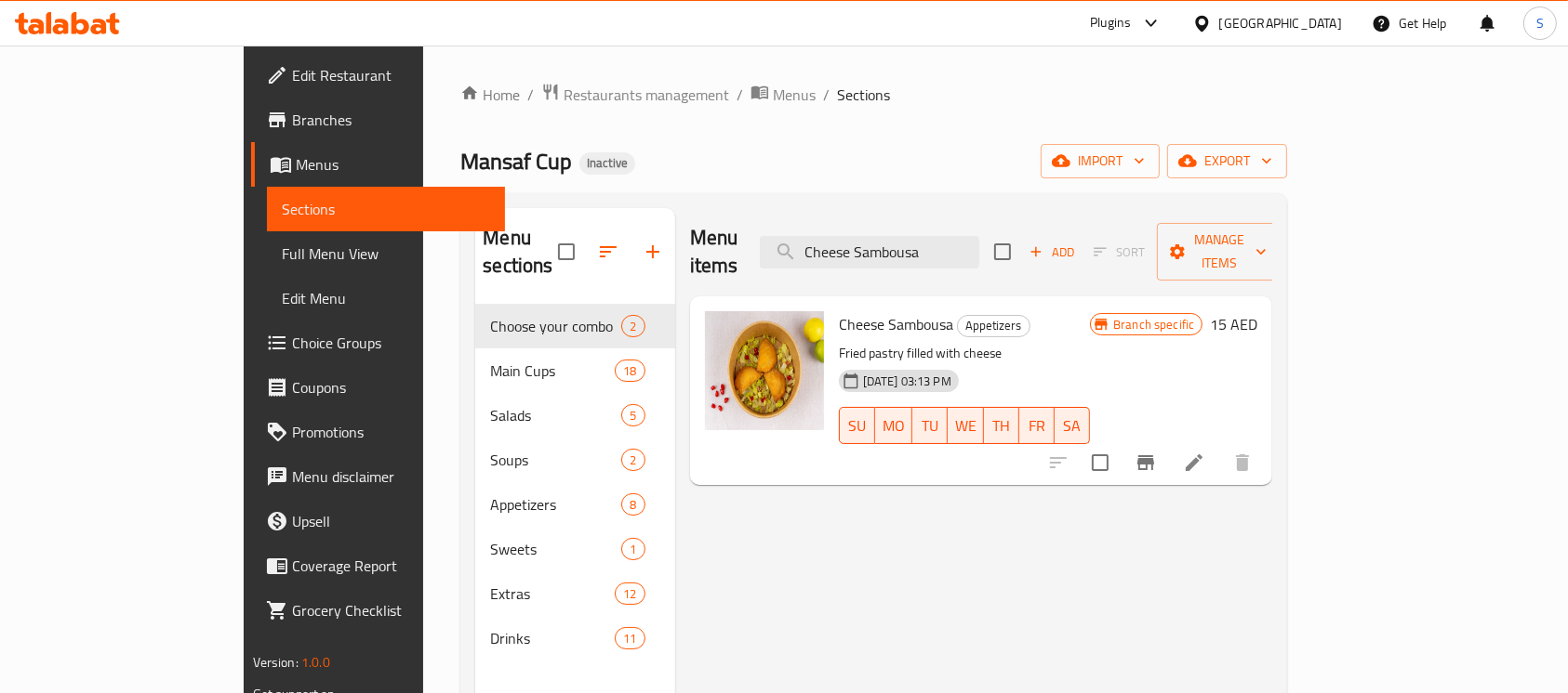
type input "Cheese Sambousa"
click at [1220, 446] on li at bounding box center [1194, 462] width 52 height 34
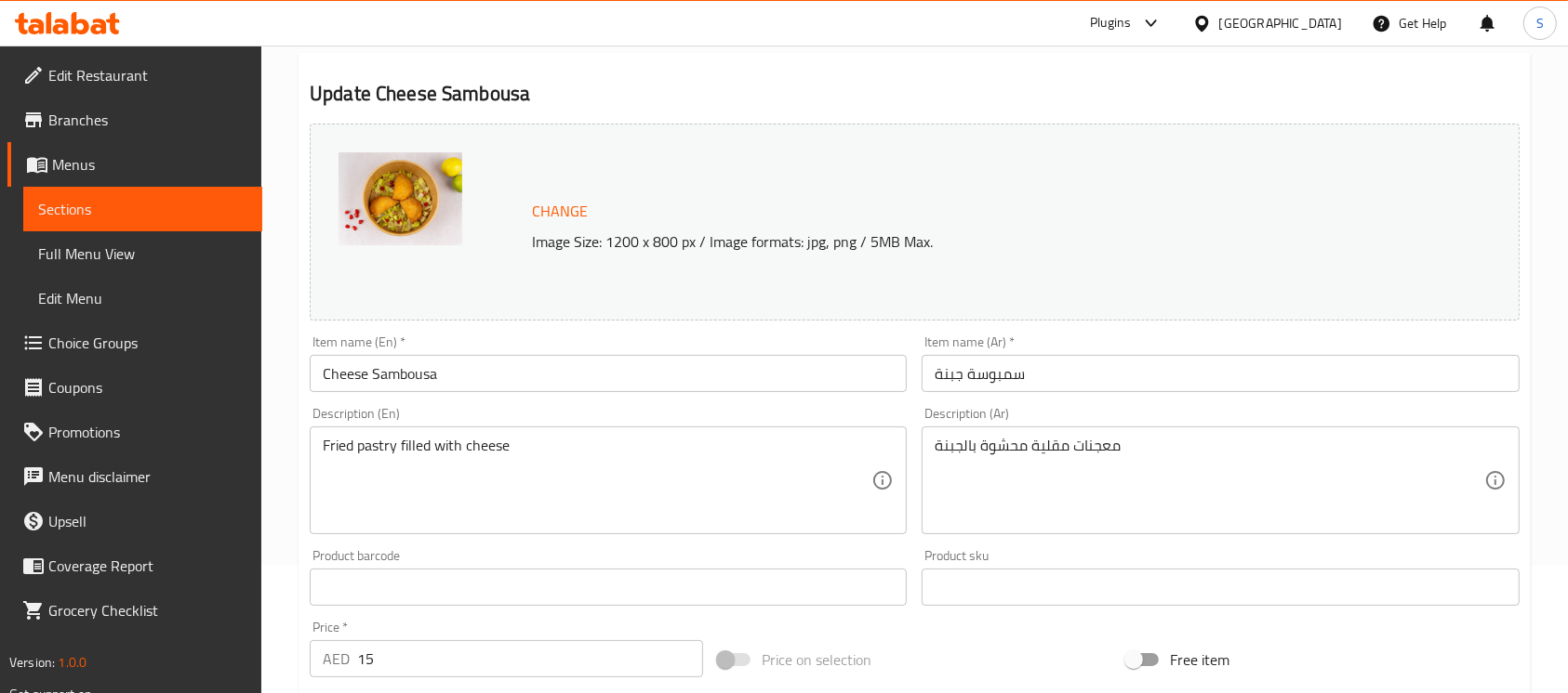
scroll to position [27, 0]
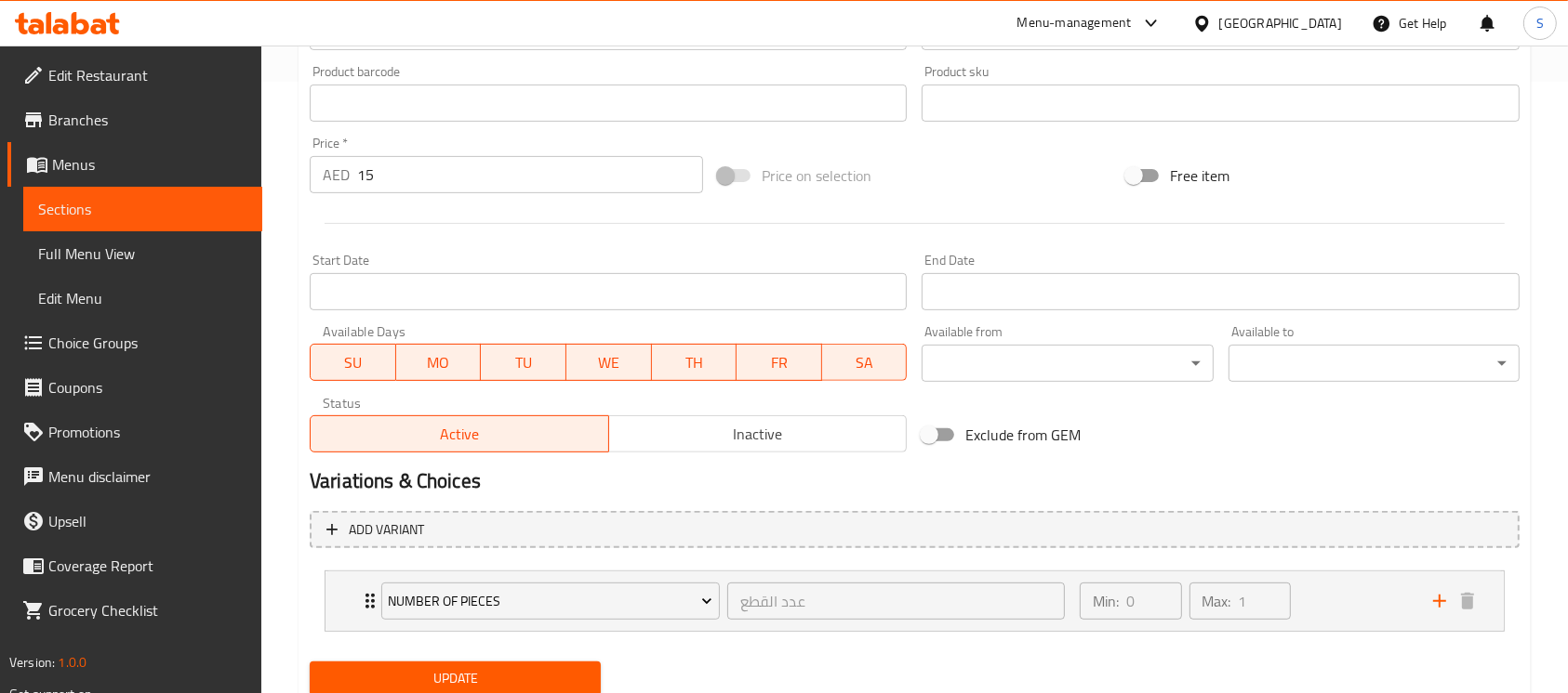
scroll to position [677, 0]
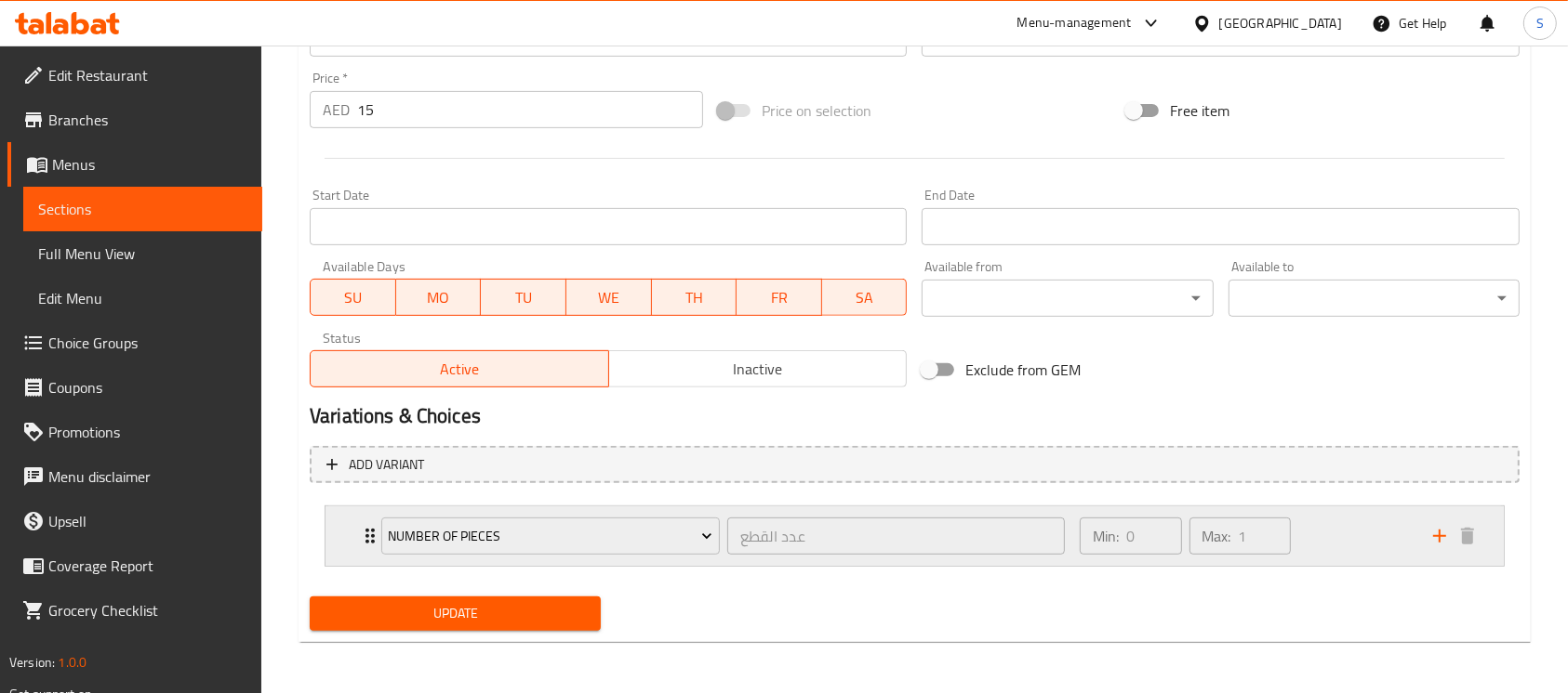
click at [1322, 531] on div "Min: 0 ​ Max: 1 ​" at bounding box center [1245, 536] width 353 height 59
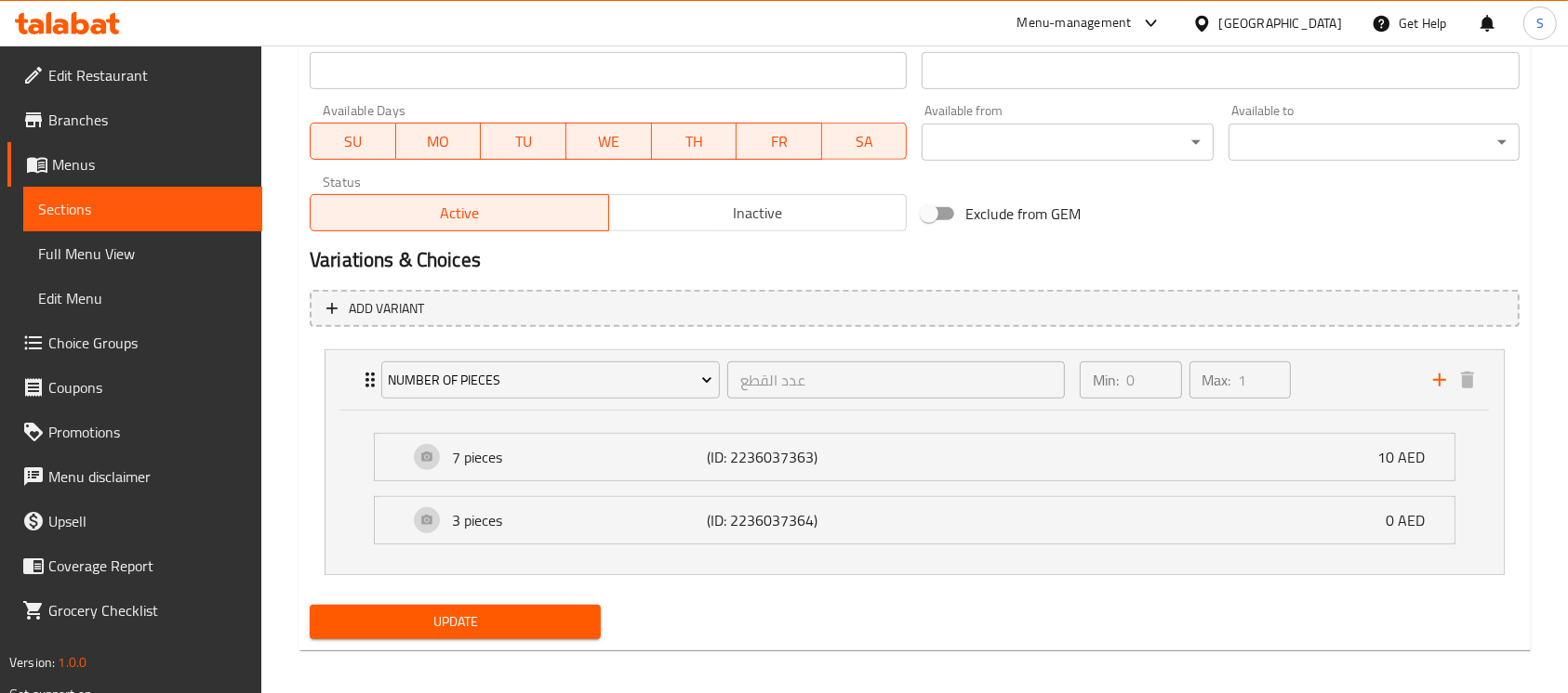
scroll to position [841, 0]
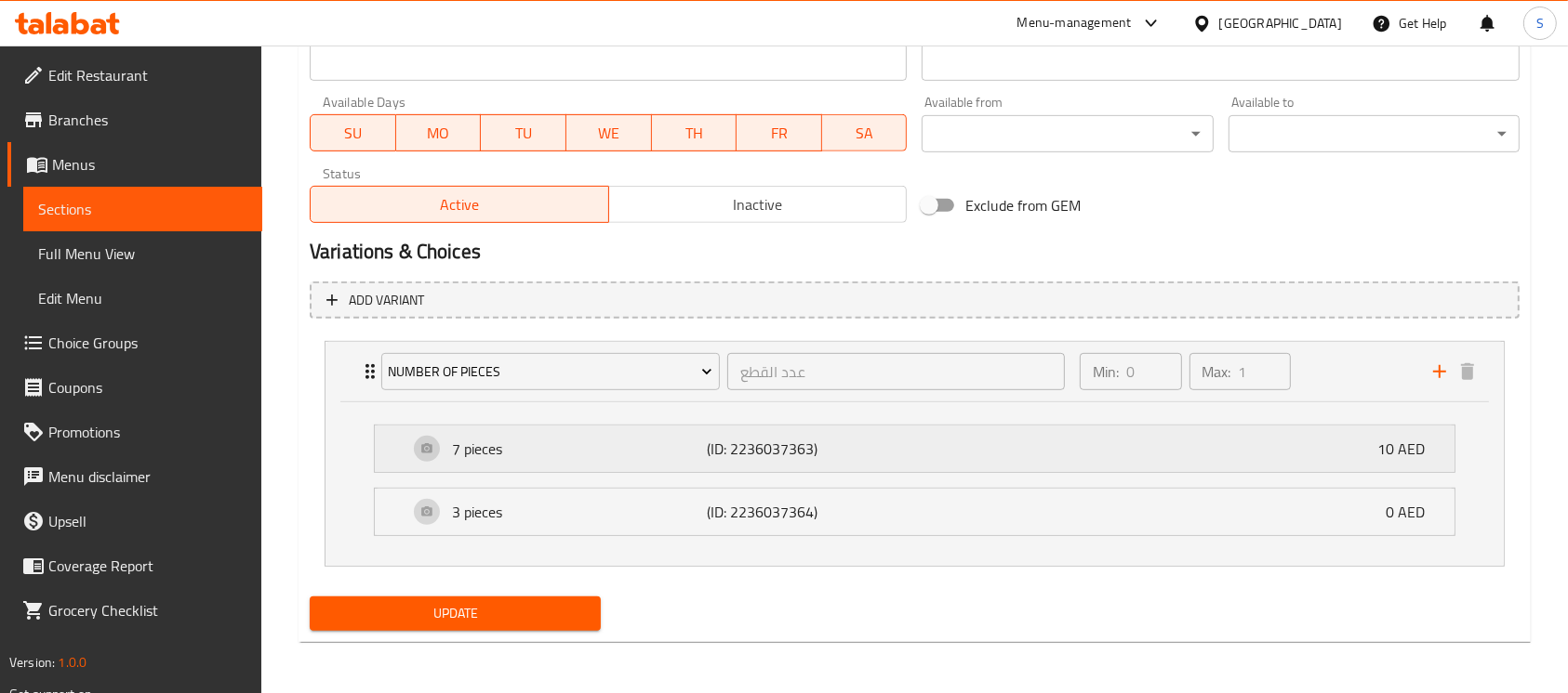
click at [901, 462] on div "7 pieces (ID: 2236037363) 10 AED" at bounding box center [920, 449] width 1024 height 47
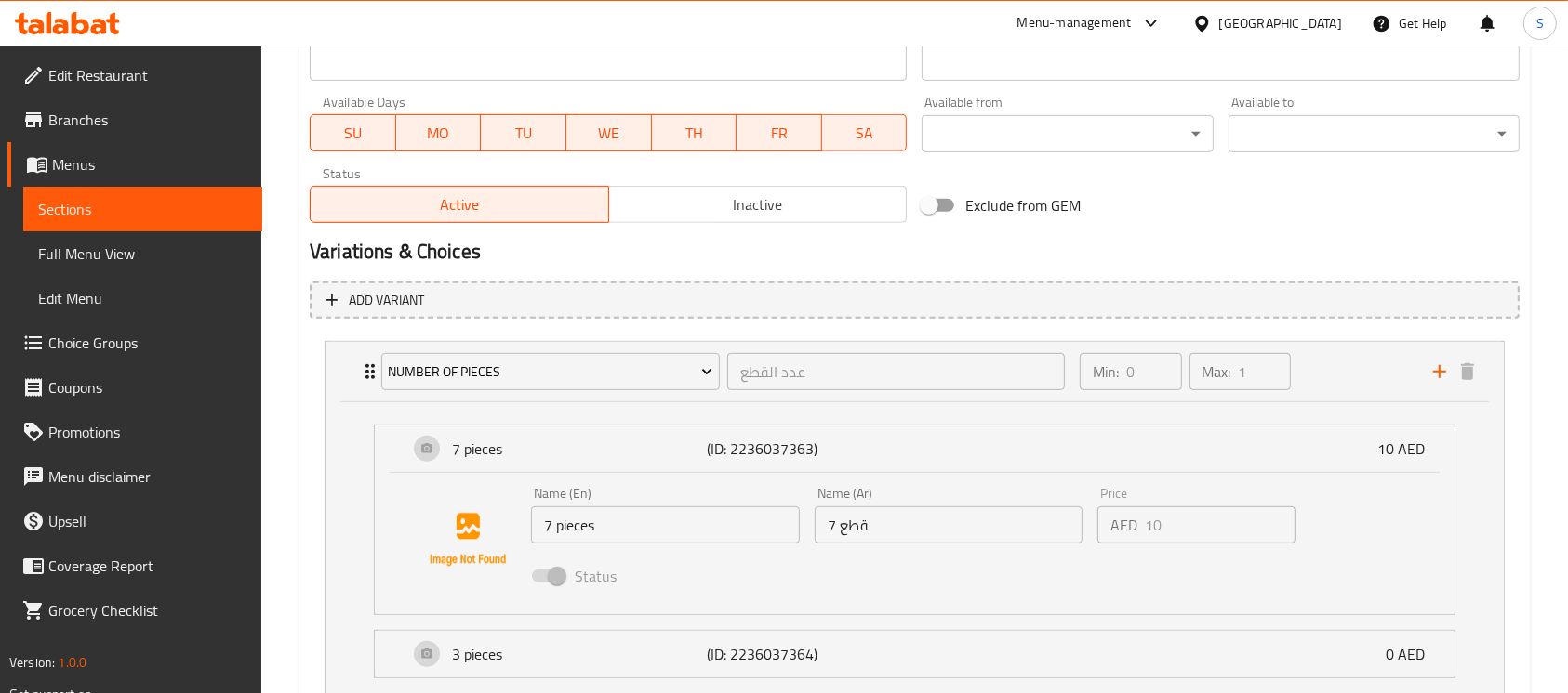
click at [147, 342] on span "Choice Groups" at bounding box center [148, 343] width 199 height 22
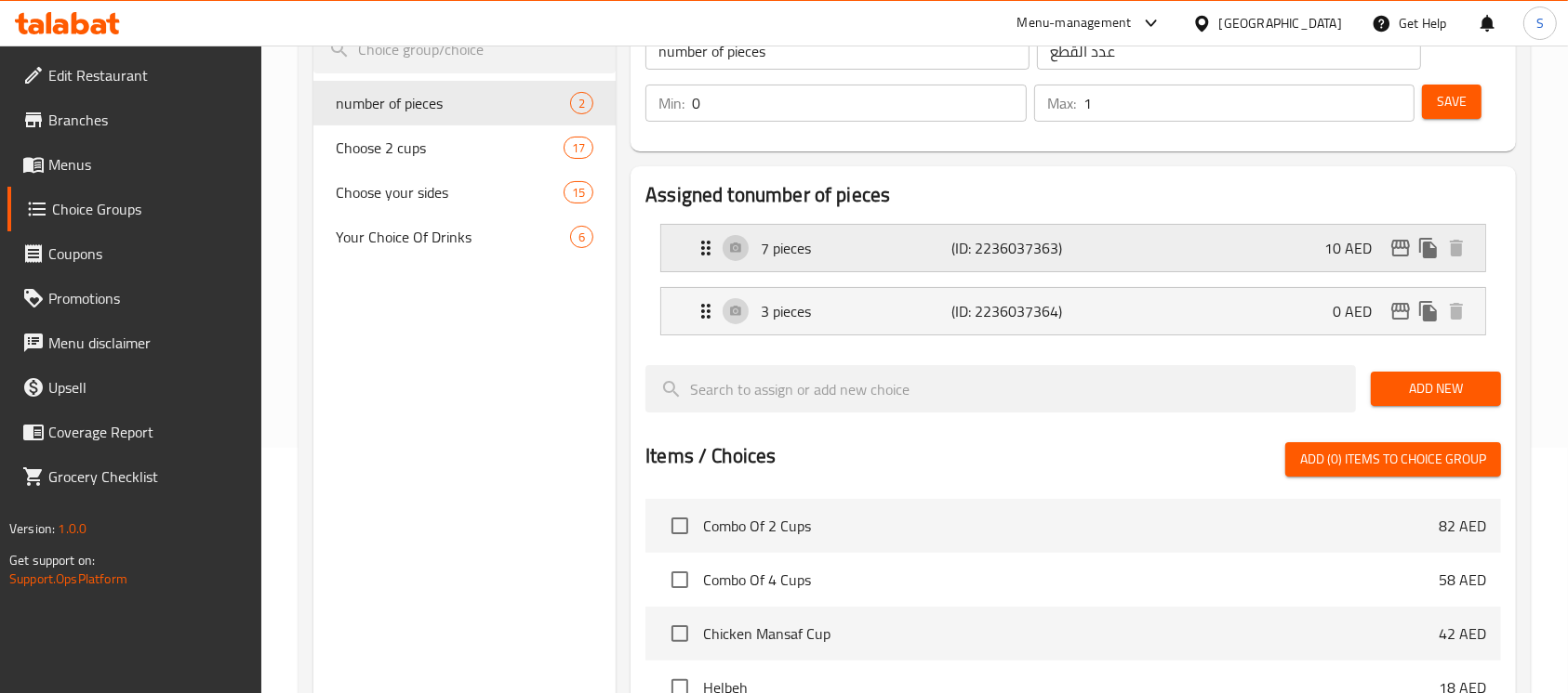
scroll to position [140, 0]
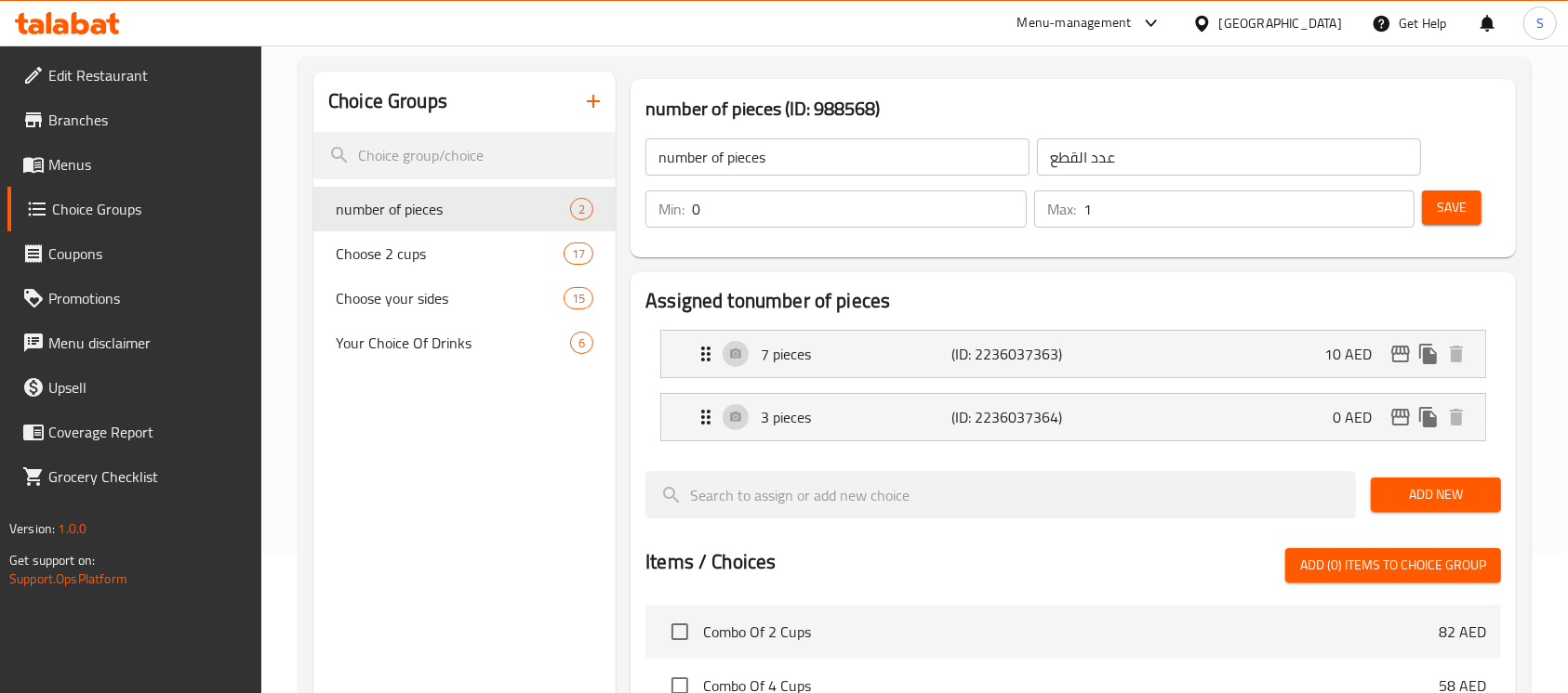
click at [896, 232] on div "Min: 0 ​ Max: 1 ​" at bounding box center [1030, 209] width 784 height 52
click at [896, 221] on input "0" at bounding box center [859, 209] width 335 height 37
type input "1"
click at [1025, 129] on div "number of pieces ​ عدد القطع ​" at bounding box center [1033, 157] width 798 height 59
click at [1463, 205] on span "Save" at bounding box center [1451, 208] width 30 height 23
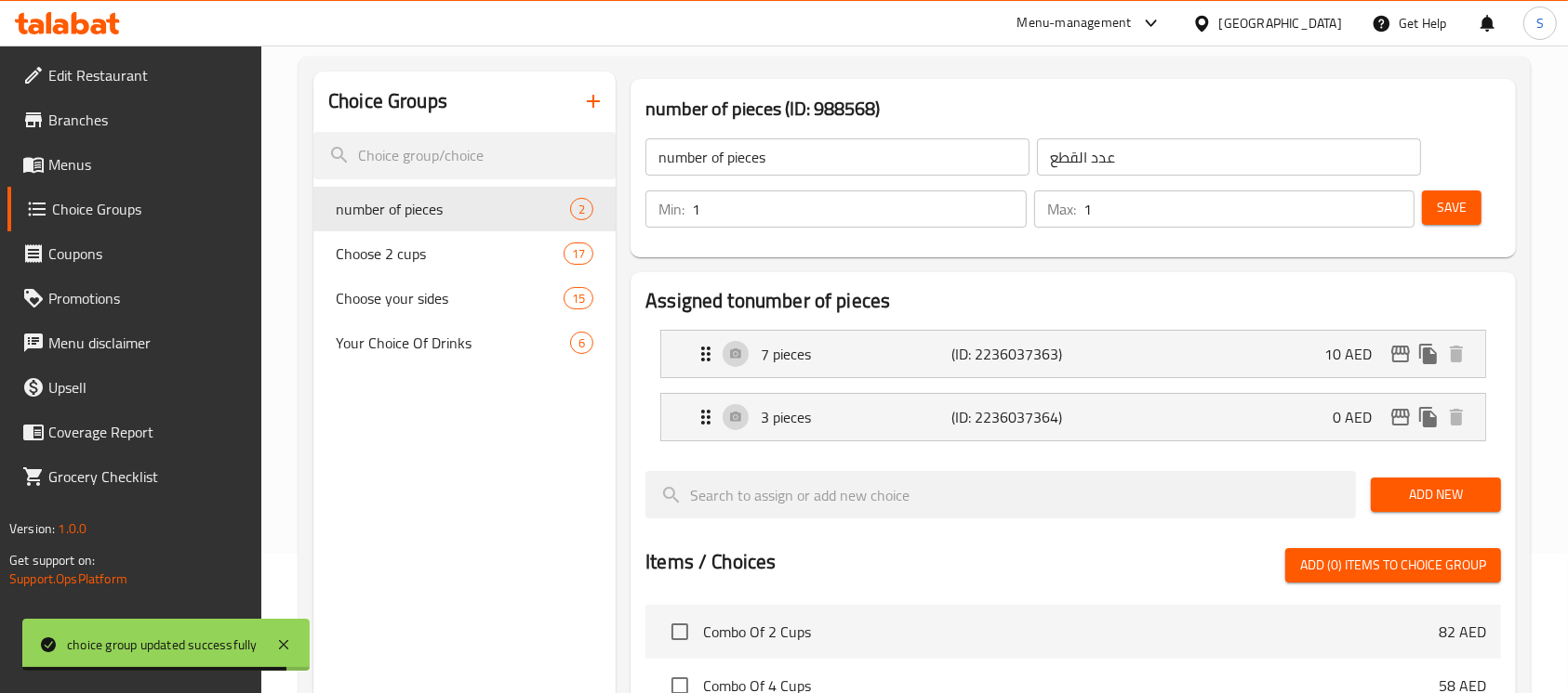
click at [112, 157] on span "Menus" at bounding box center [148, 164] width 199 height 22
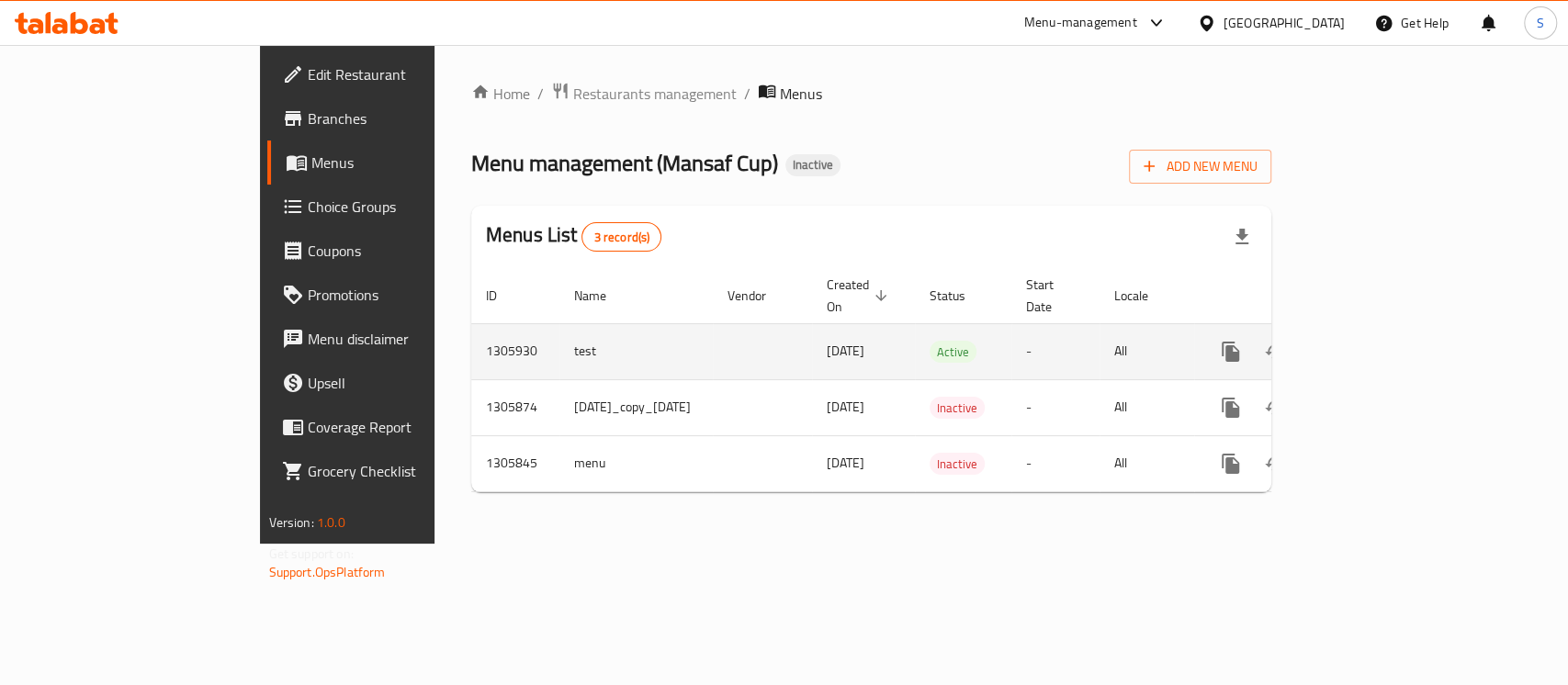
click at [1374, 341] on icon "enhanced table" at bounding box center [1362, 351] width 22 height 22
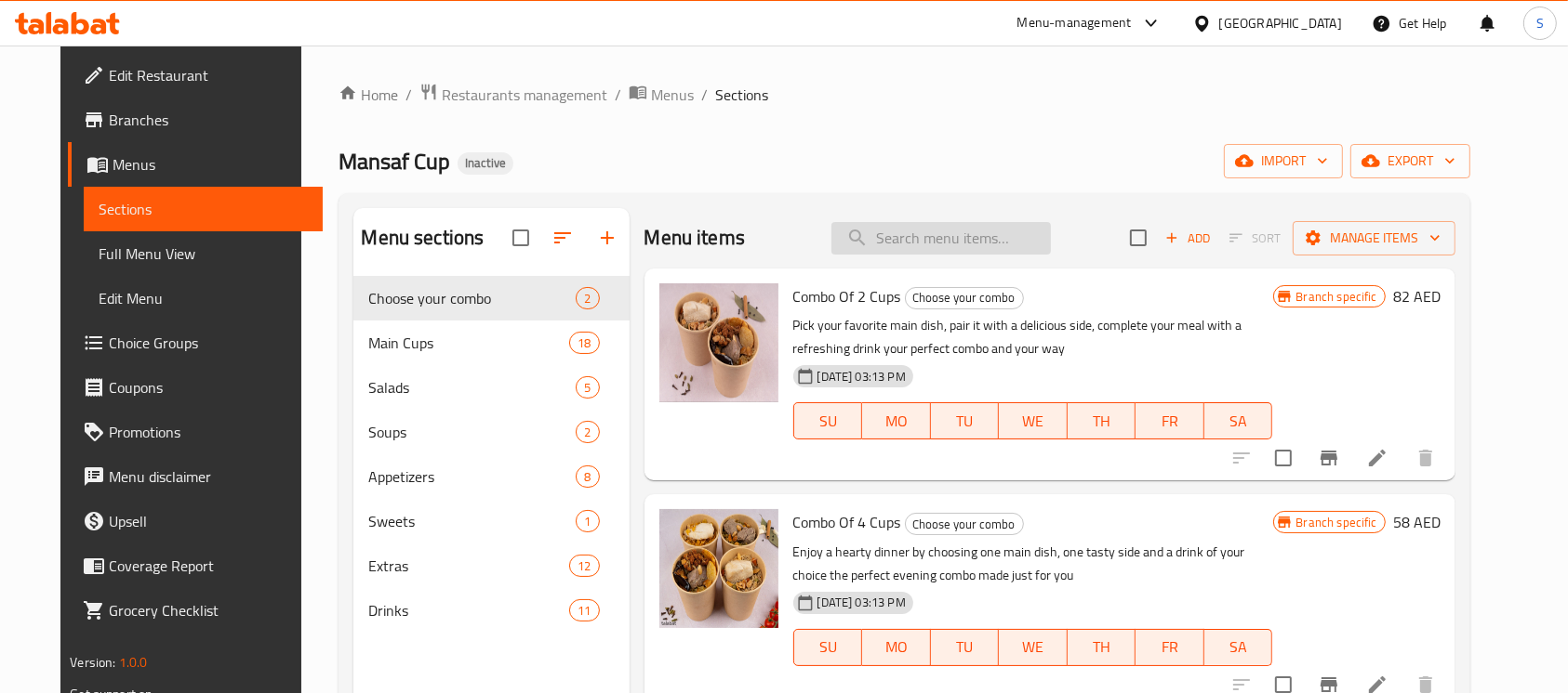
click at [1004, 241] on input "search" at bounding box center [941, 238] width 219 height 33
type input "s"
click at [1002, 245] on input "search" at bounding box center [941, 238] width 219 height 33
paste input "s"
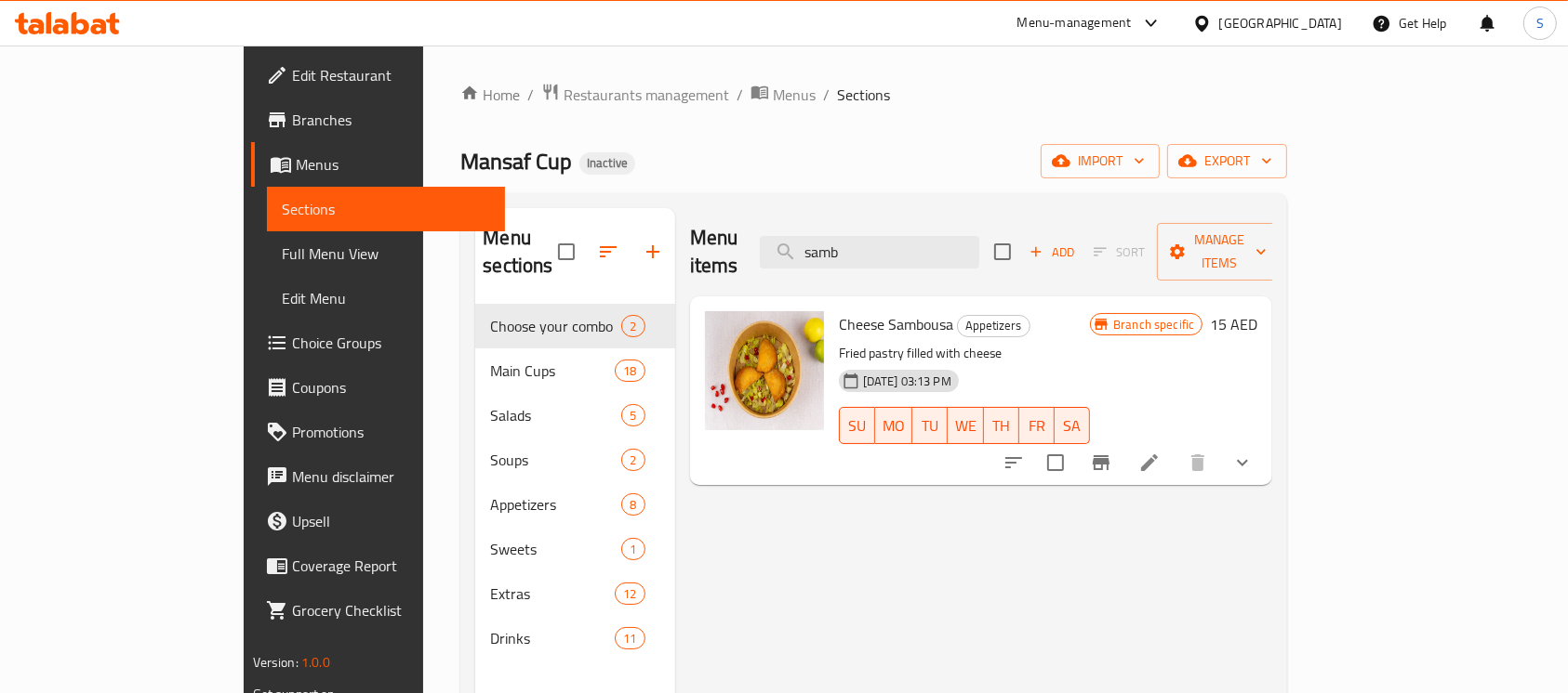
type input "samb"
click at [1161, 452] on icon at bounding box center [1149, 462] width 22 height 22
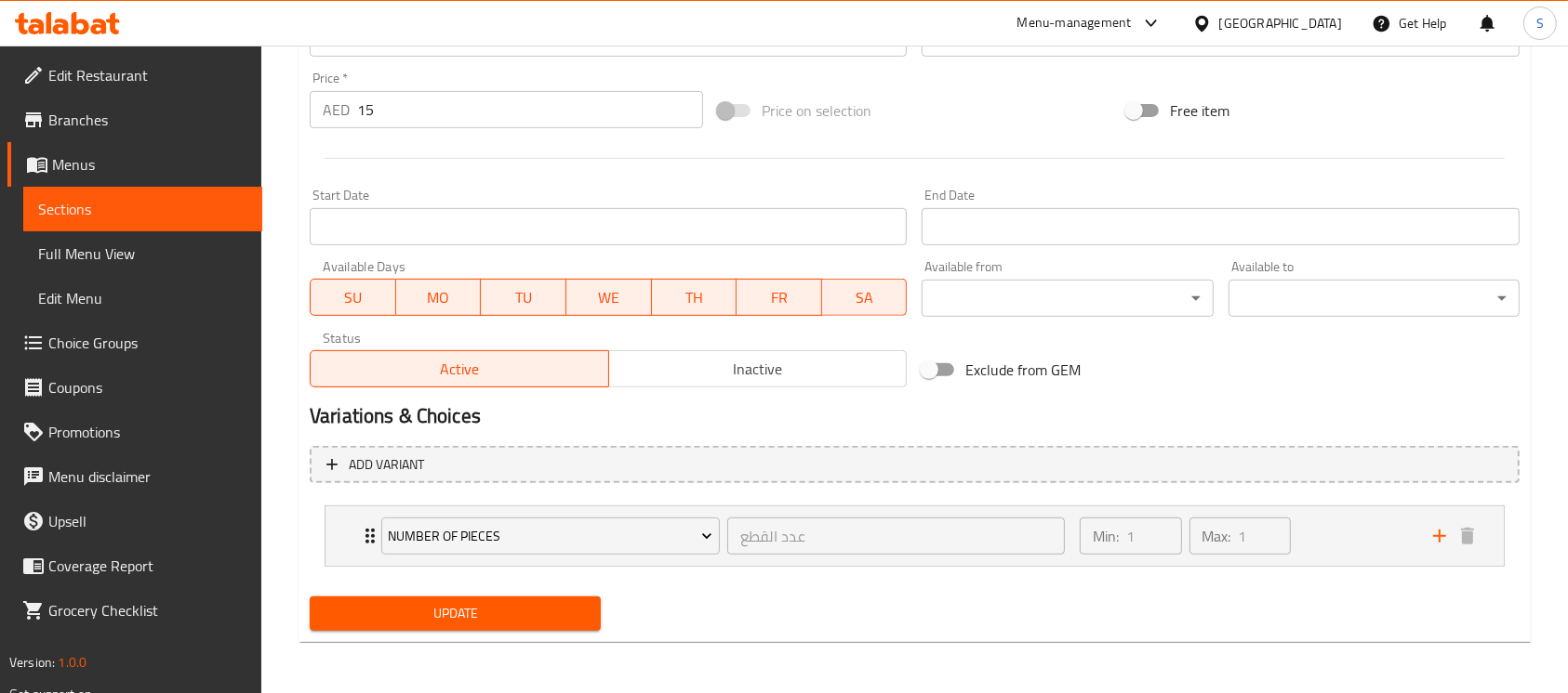
scroll to position [677, 0]
click at [1339, 524] on div "Min: 1 ​ Max: 1 ​" at bounding box center [1245, 536] width 353 height 59
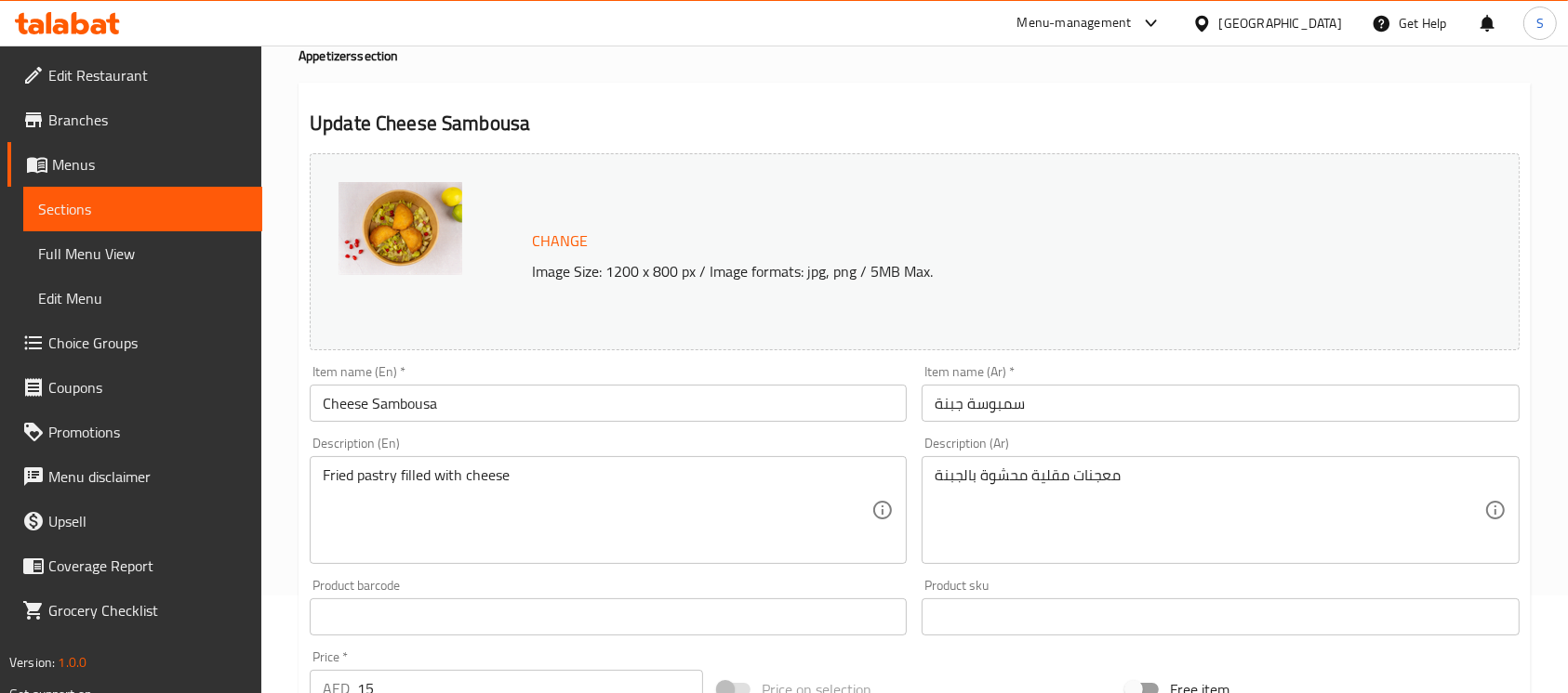
scroll to position [0, 0]
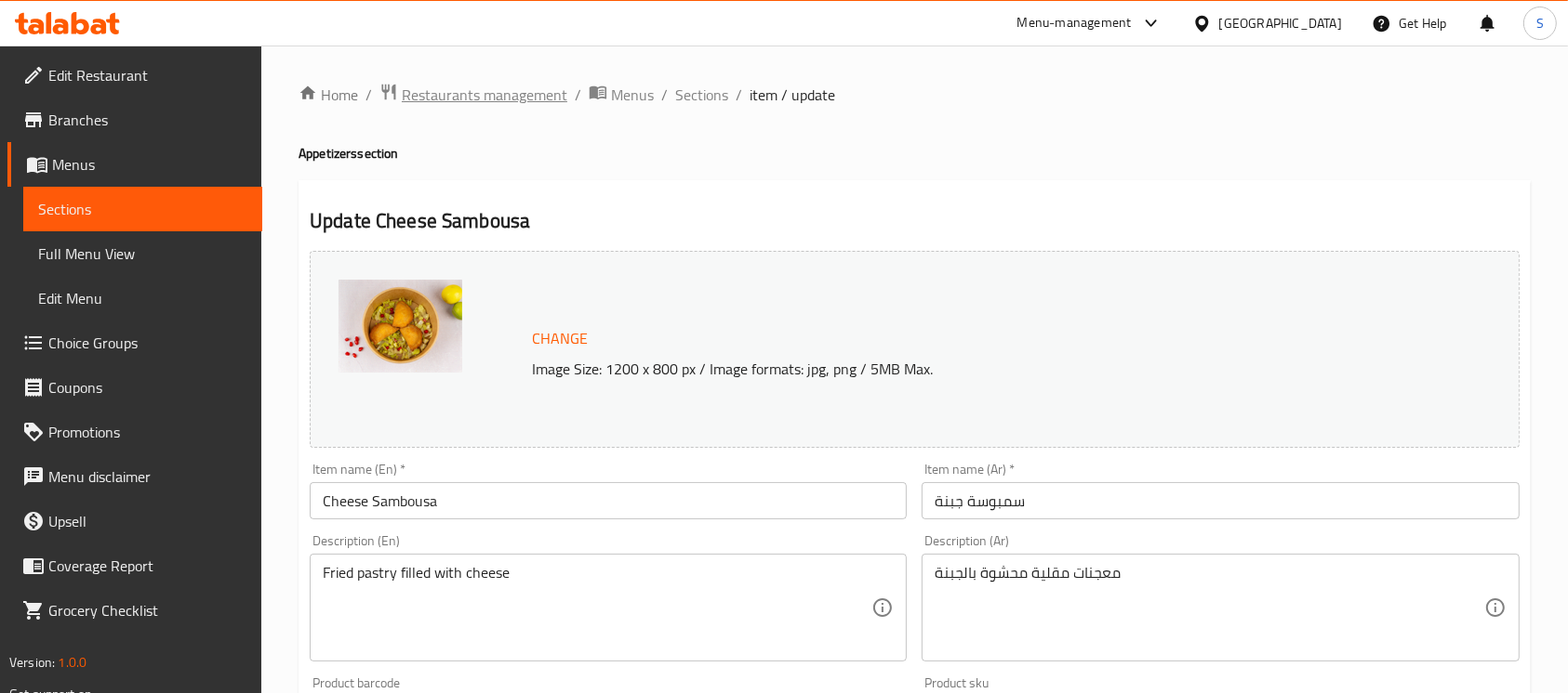
click at [503, 83] on span "Restaurants management" at bounding box center [484, 94] width 166 height 22
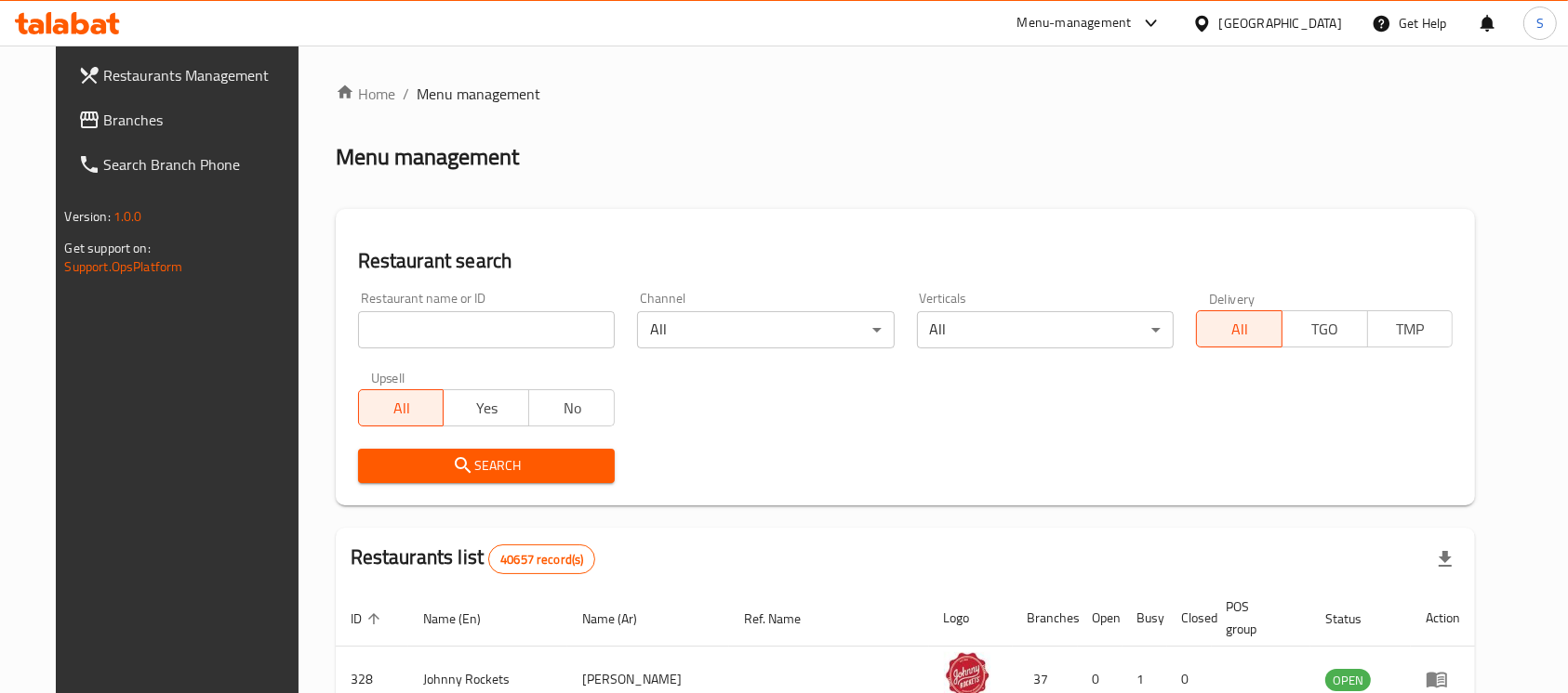
click at [545, 330] on input "search" at bounding box center [487, 329] width 257 height 37
paste input "Dosa Diva Restaurant"
type input "Dosa Diva Restaurant"
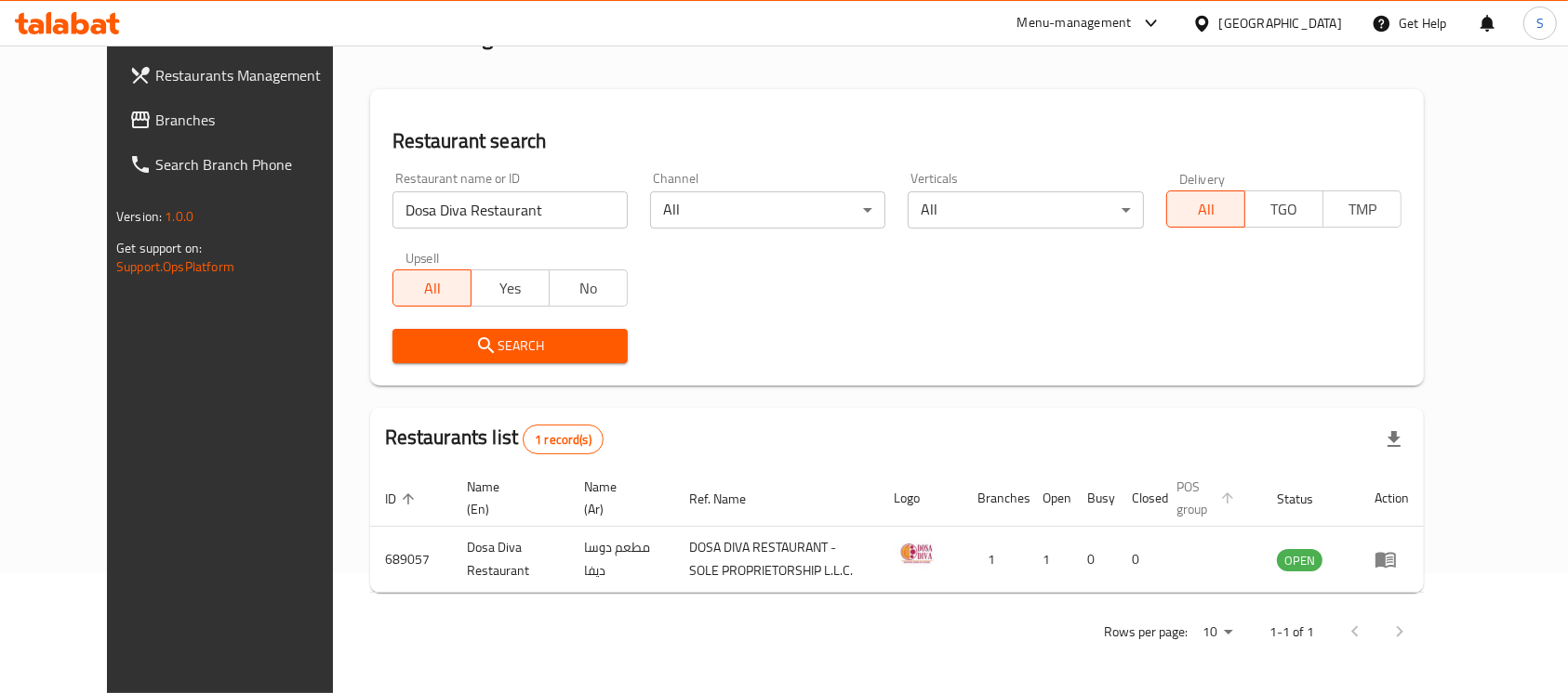
scroll to position [119, 0]
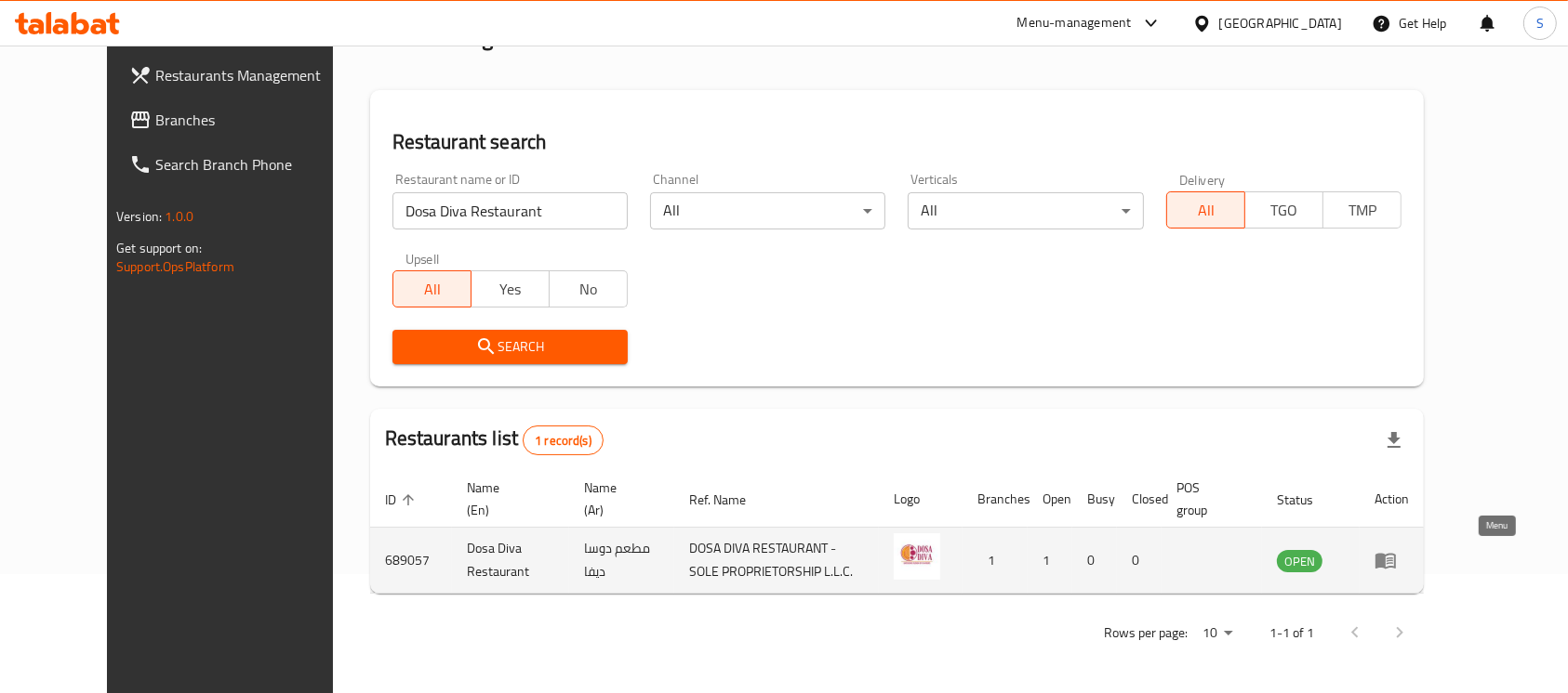
click at [1398, 568] on icon "enhanced table" at bounding box center [1385, 560] width 22 height 22
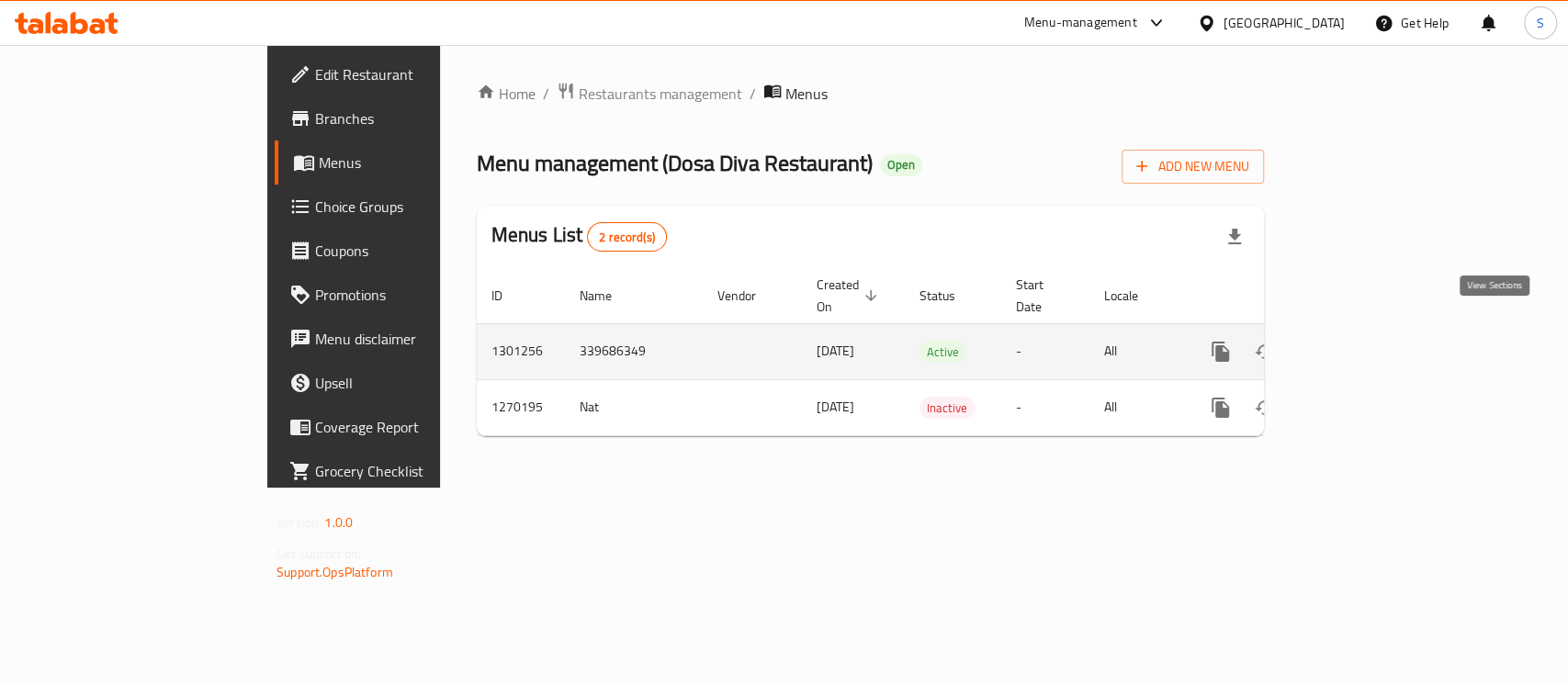
click at [1375, 330] on link "enhanced table" at bounding box center [1352, 352] width 44 height 44
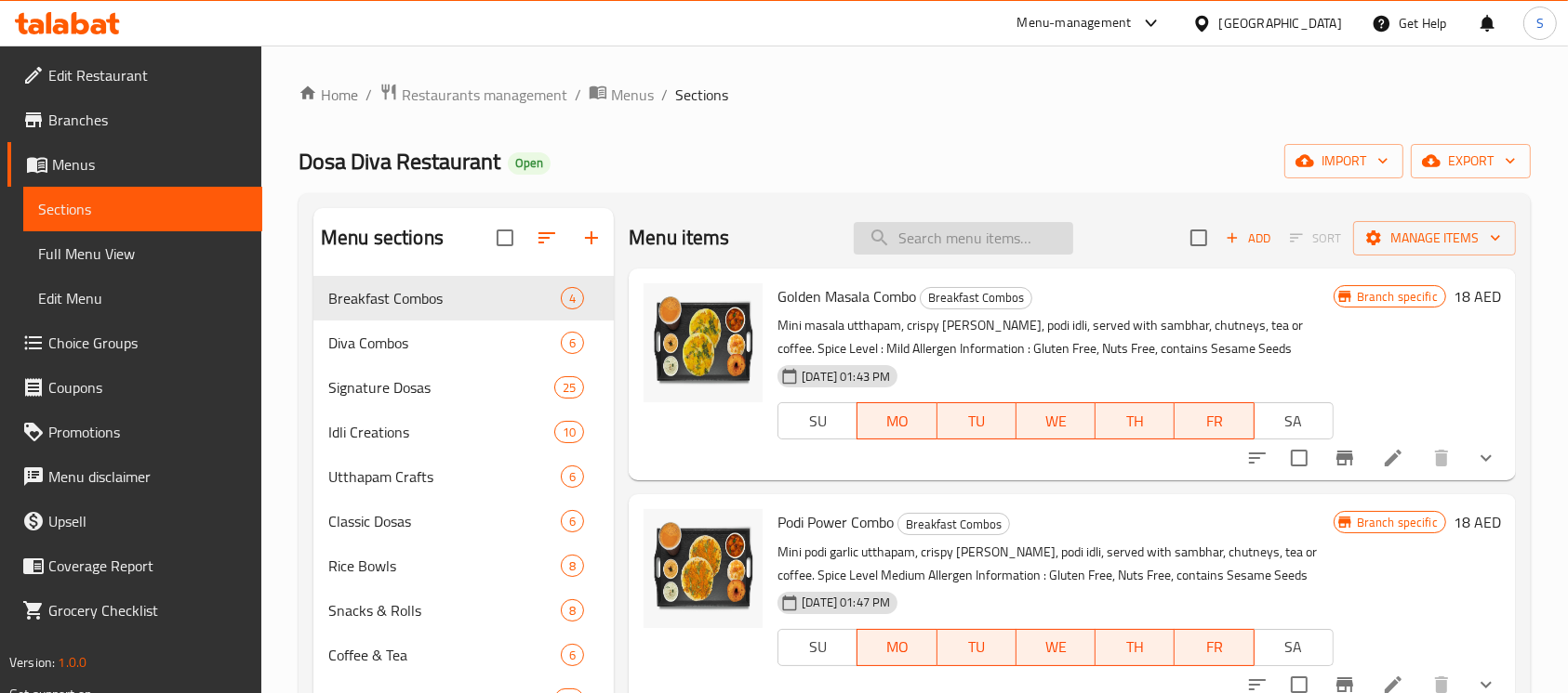
click at [916, 250] on input "search" at bounding box center [963, 238] width 219 height 33
paste input "Fresh Milk Tea"
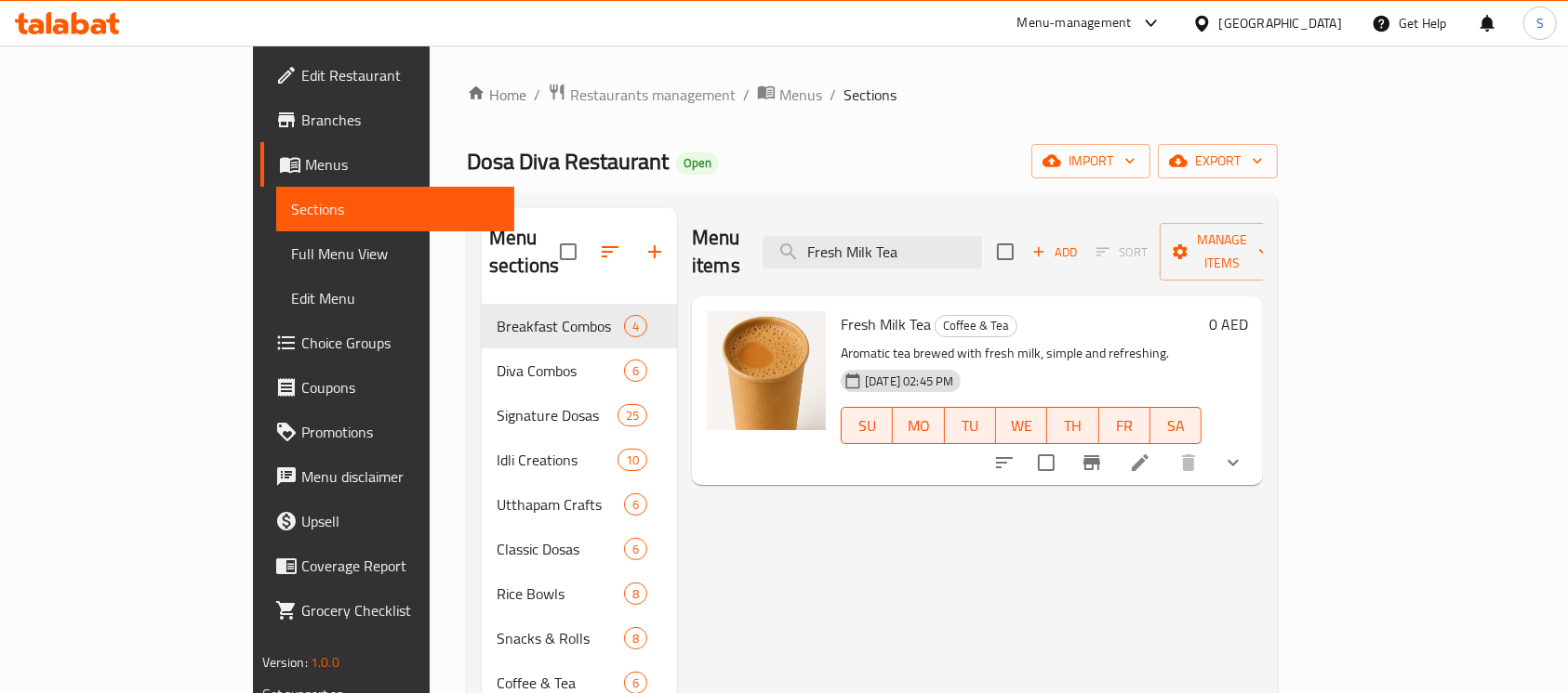
type input "Fresh Milk Tea"
click at [1167, 446] on li at bounding box center [1140, 462] width 52 height 34
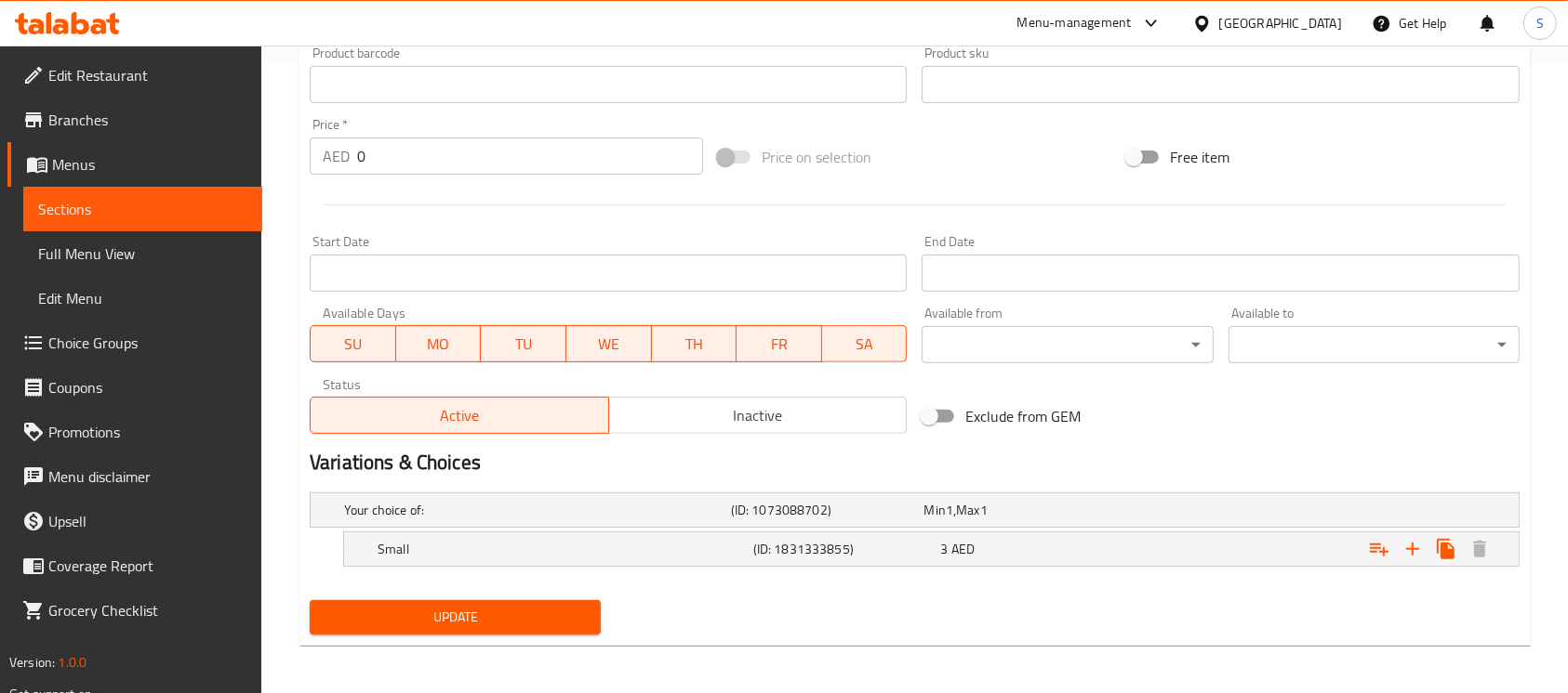
scroll to position [634, 0]
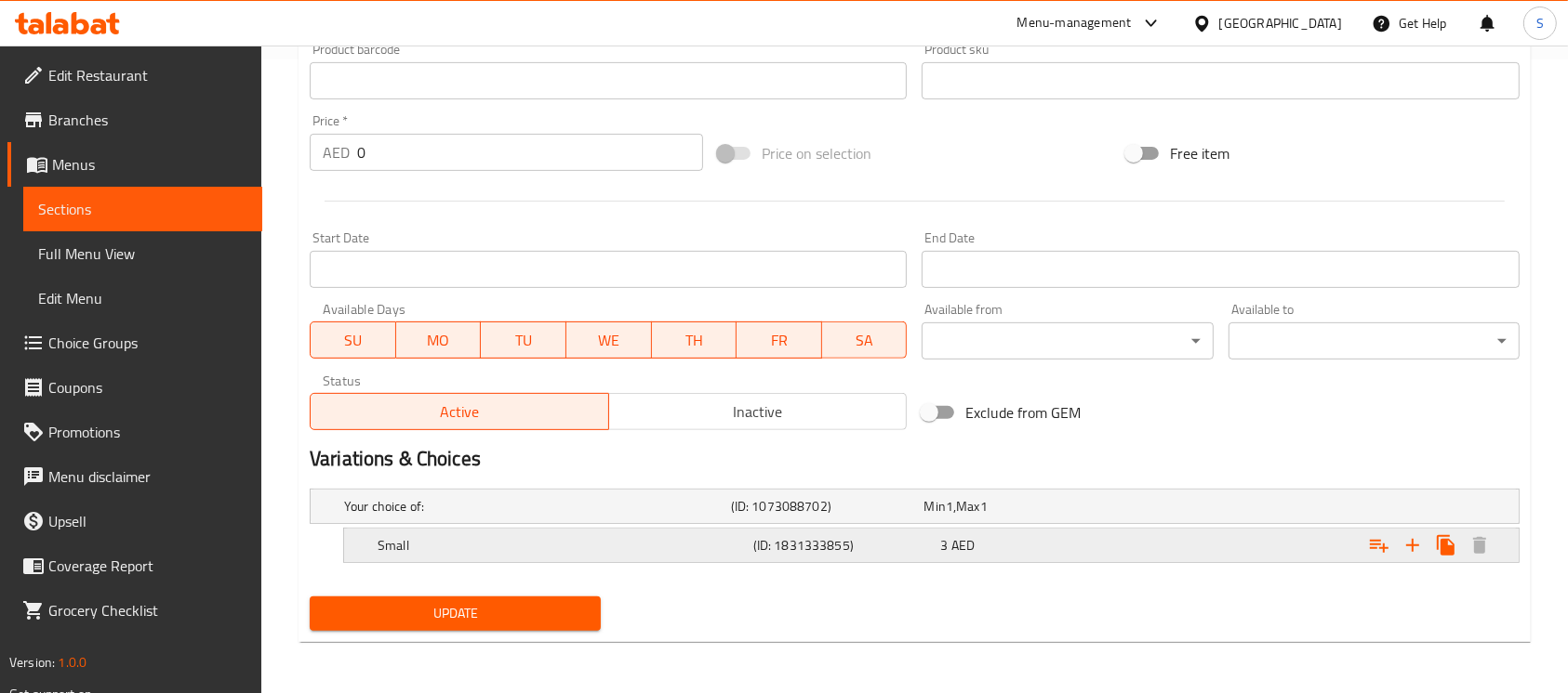
click at [780, 527] on div "Small (ID: 1831333855) 3 AED" at bounding box center [920, 506] width 1160 height 41
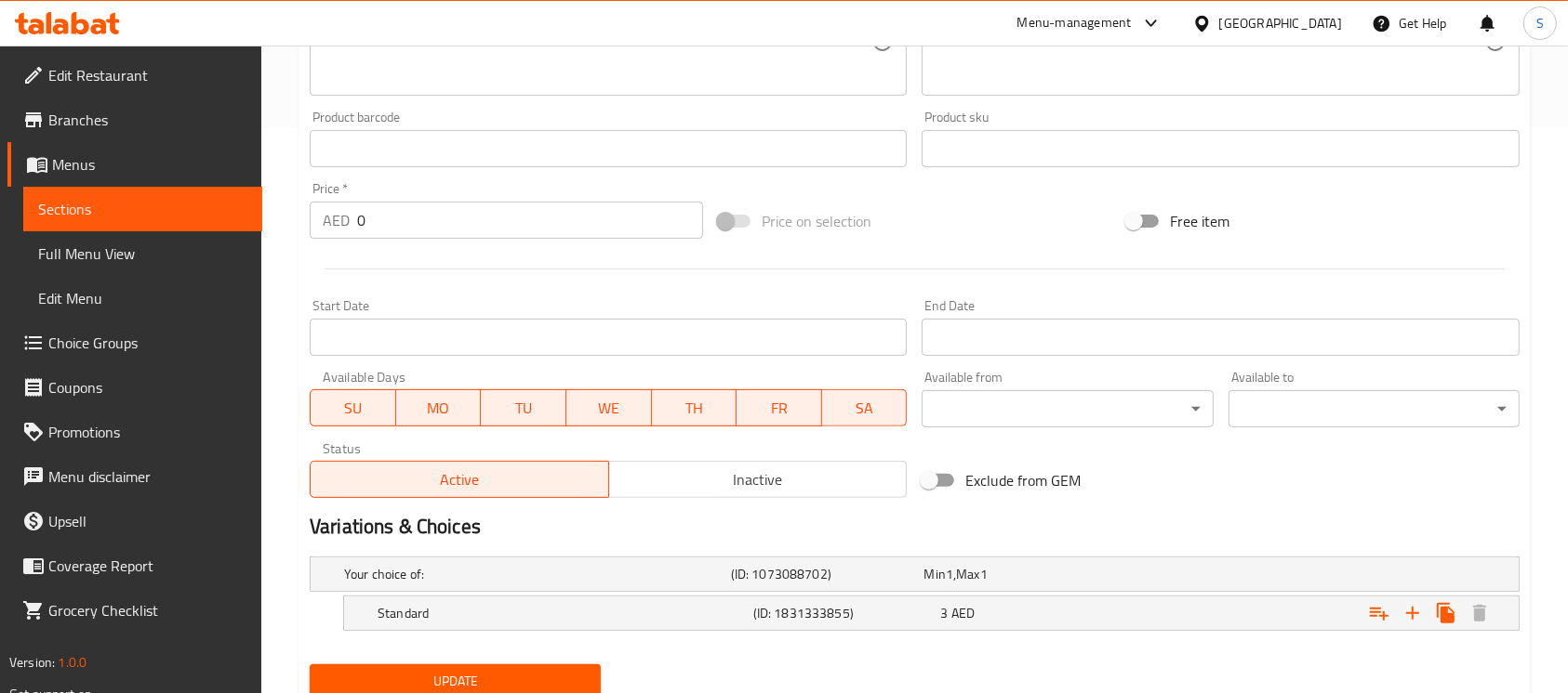
scroll to position [619, 0]
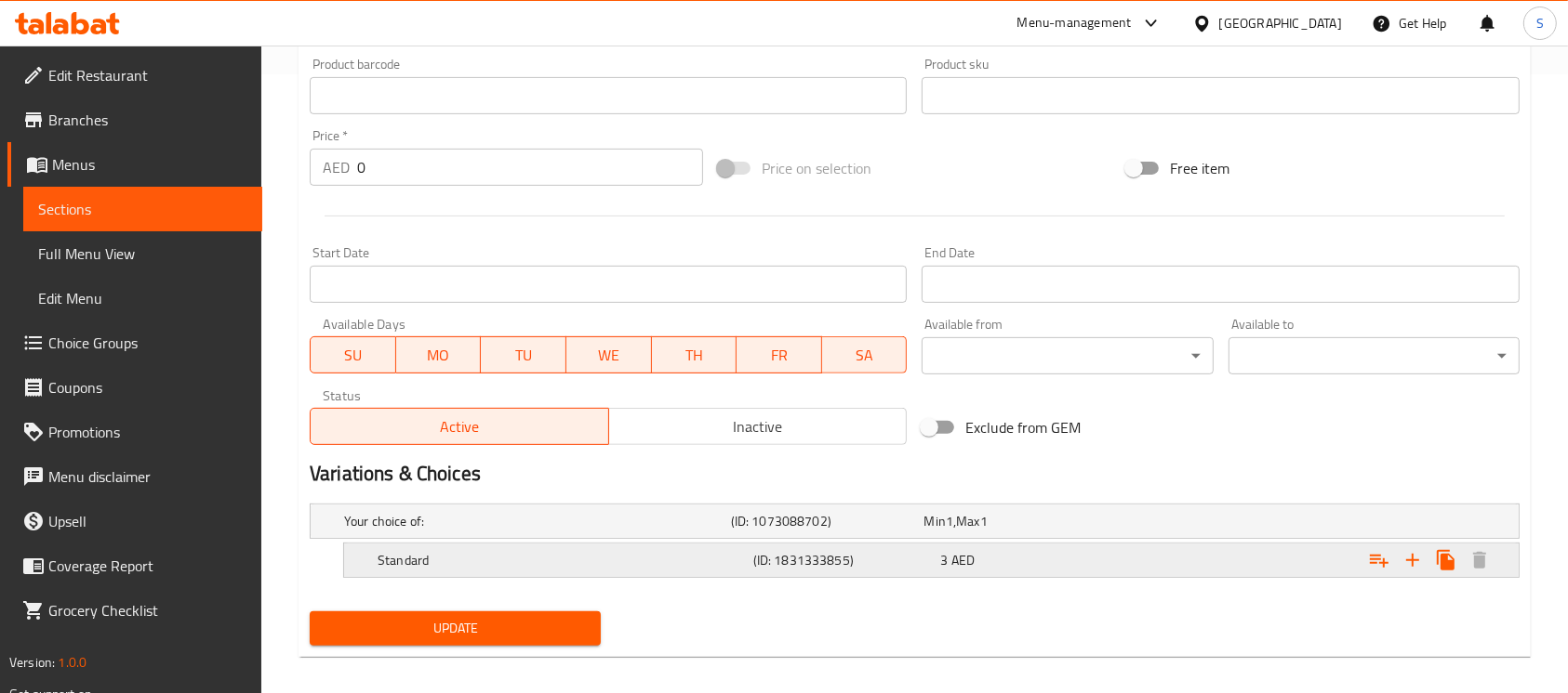
click at [1176, 525] on div "Expand" at bounding box center [1307, 522] width 387 height 8
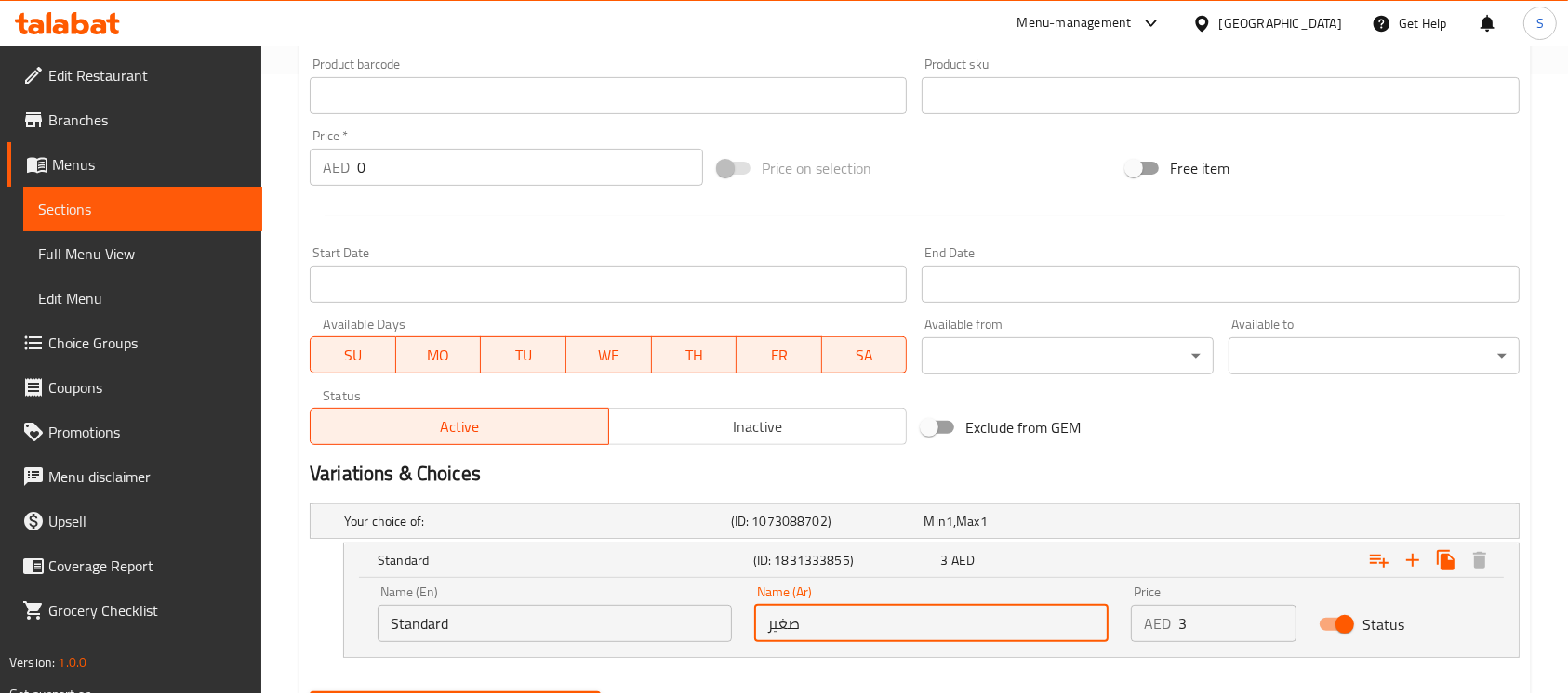
click at [876, 609] on input "صغير" at bounding box center [932, 623] width 354 height 37
click at [845, 643] on div "Name (Ar) صغير Name (Ar)" at bounding box center [931, 614] width 376 height 79
click at [785, 618] on input "صغير" at bounding box center [932, 623] width 354 height 37
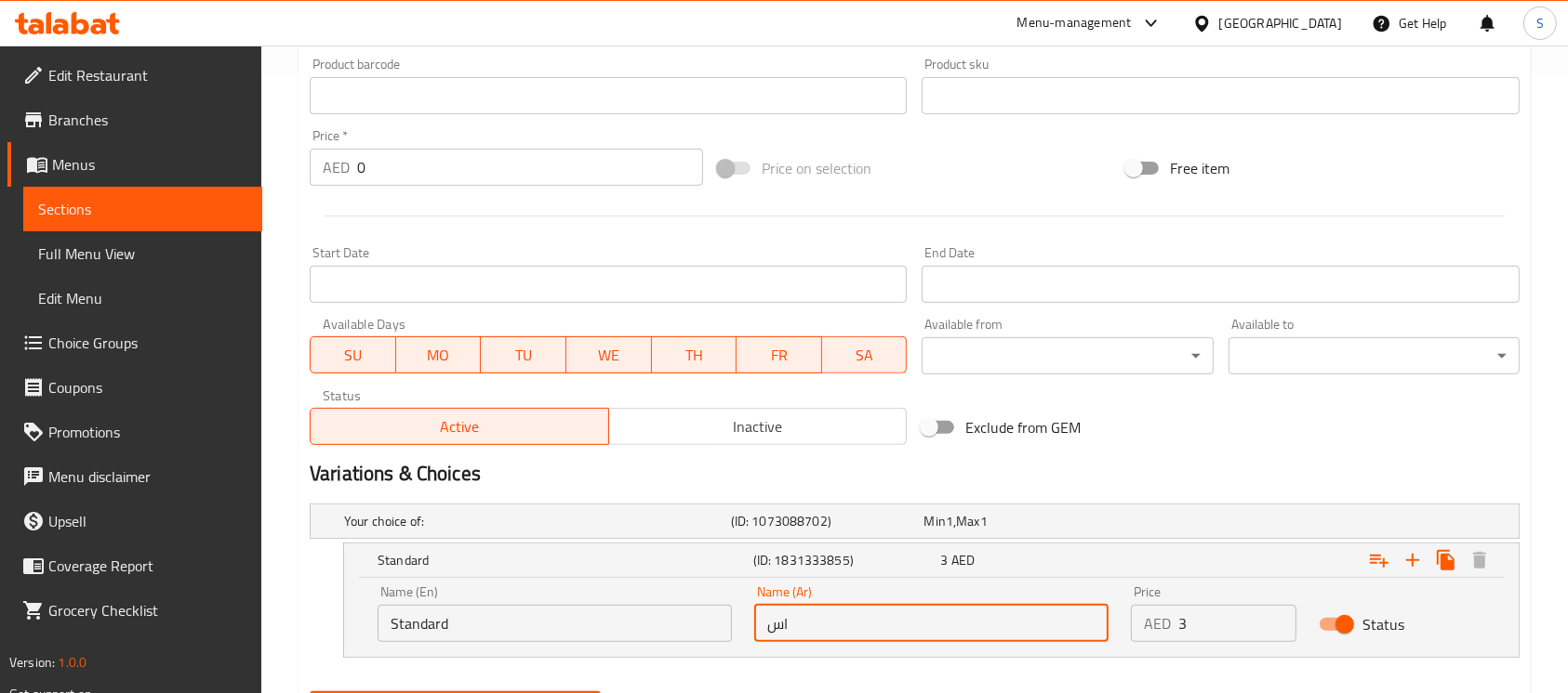
type input "ا"
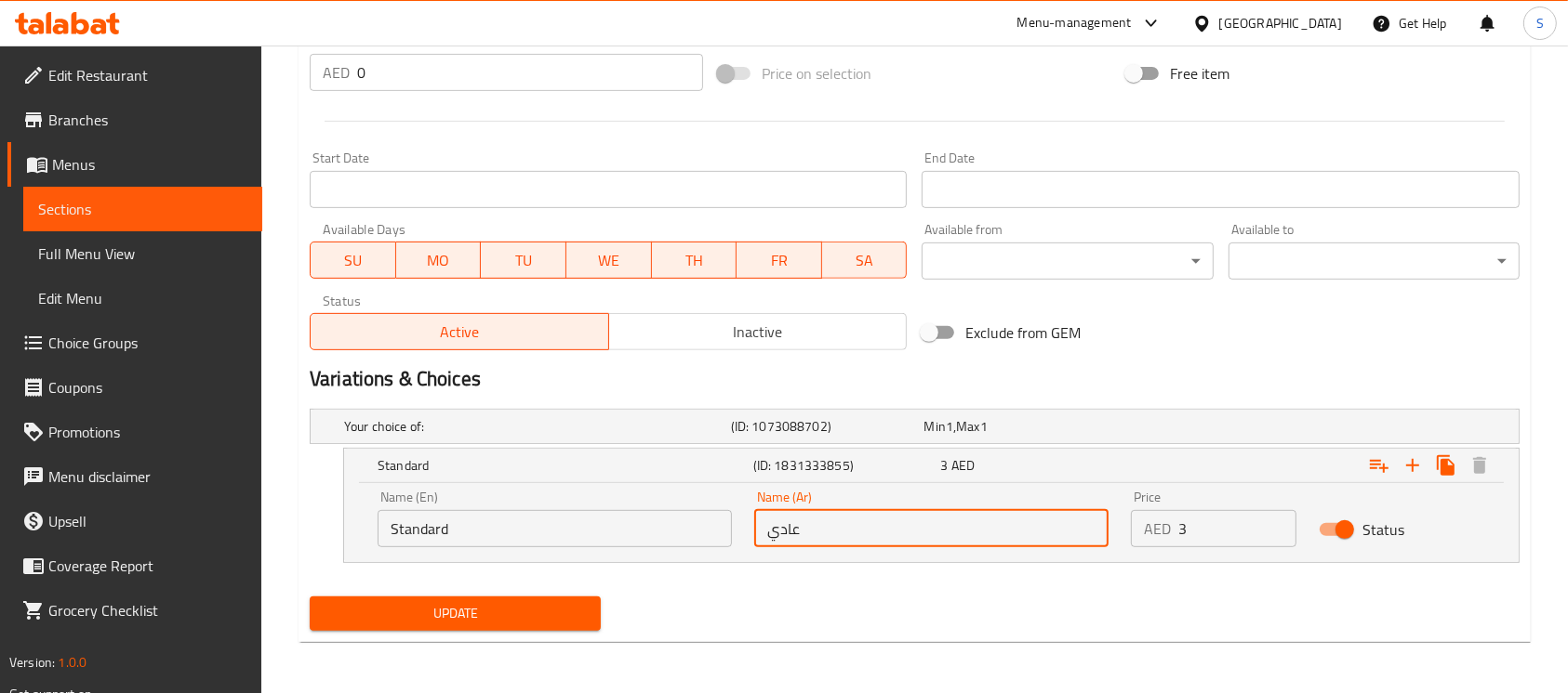
click at [788, 523] on input "عادي" at bounding box center [932, 528] width 354 height 37
click at [788, 521] on input "عادي" at bounding box center [932, 528] width 354 height 37
type input "معياري"
click at [572, 605] on span "Update" at bounding box center [455, 614] width 261 height 23
